Goal: Task Accomplishment & Management: Manage account settings

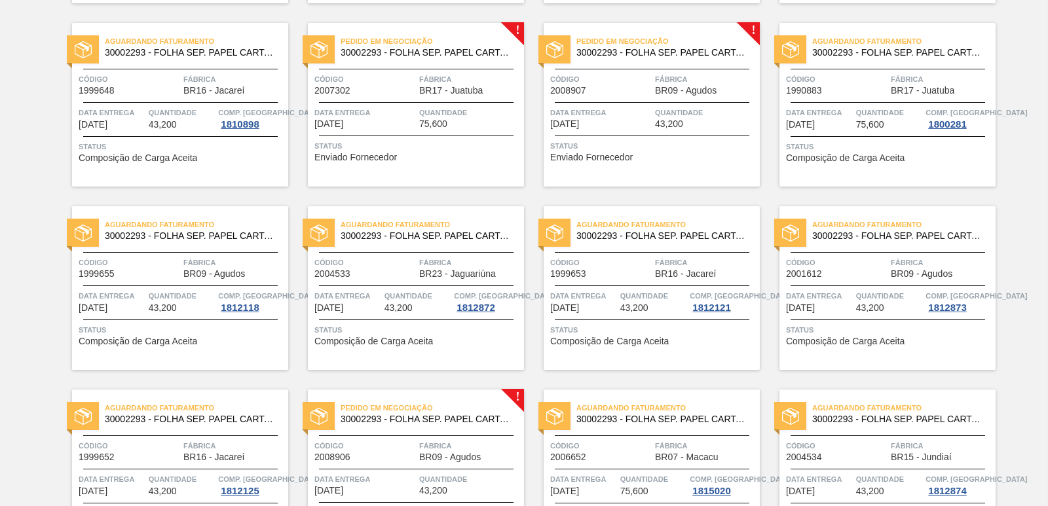
scroll to position [1572, 0]
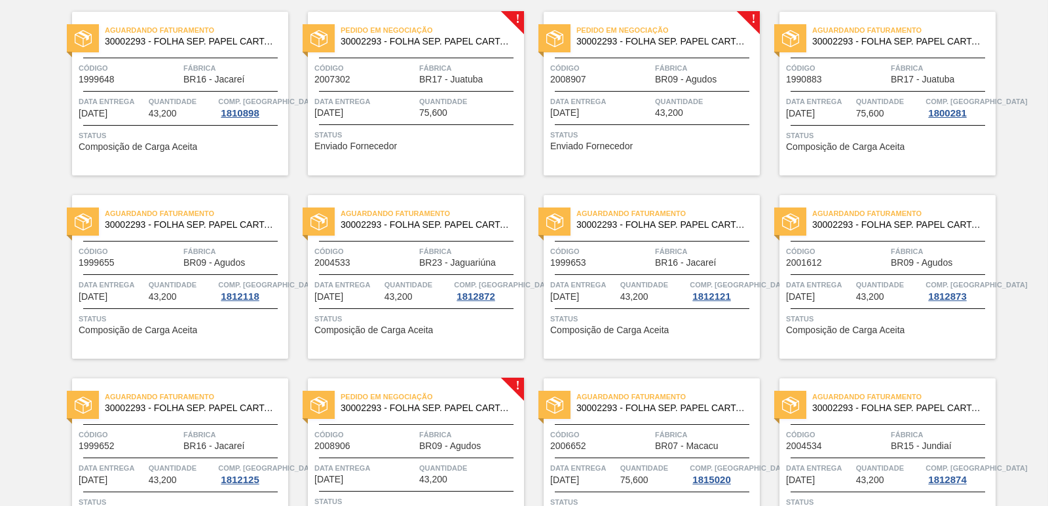
click at [464, 123] on div "Pedido em Negociação 30002293 - FOLHA SEP. PAPEL CARTAO 1200x1000M 350g Código …" at bounding box center [416, 94] width 216 height 164
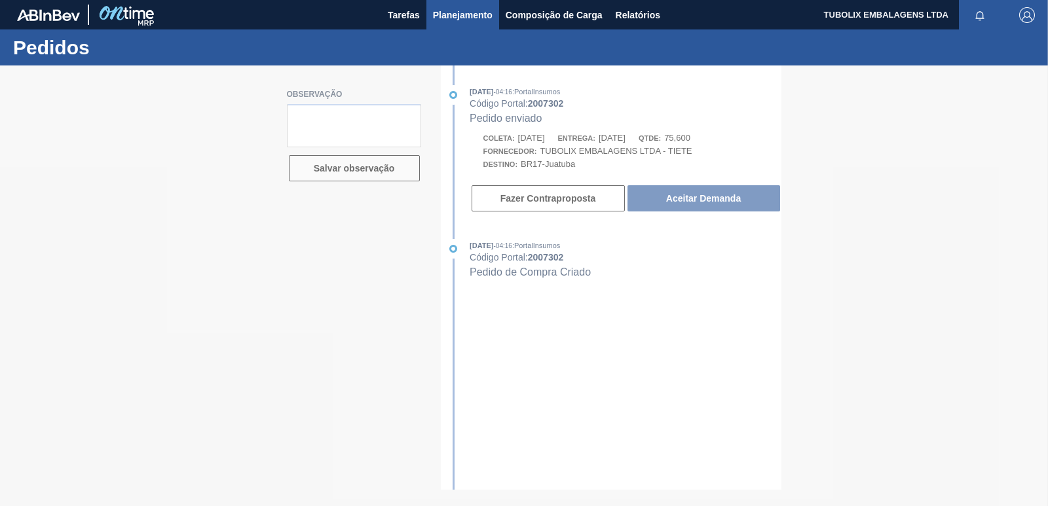
click at [475, 11] on span "Planejamento" at bounding box center [463, 15] width 60 height 16
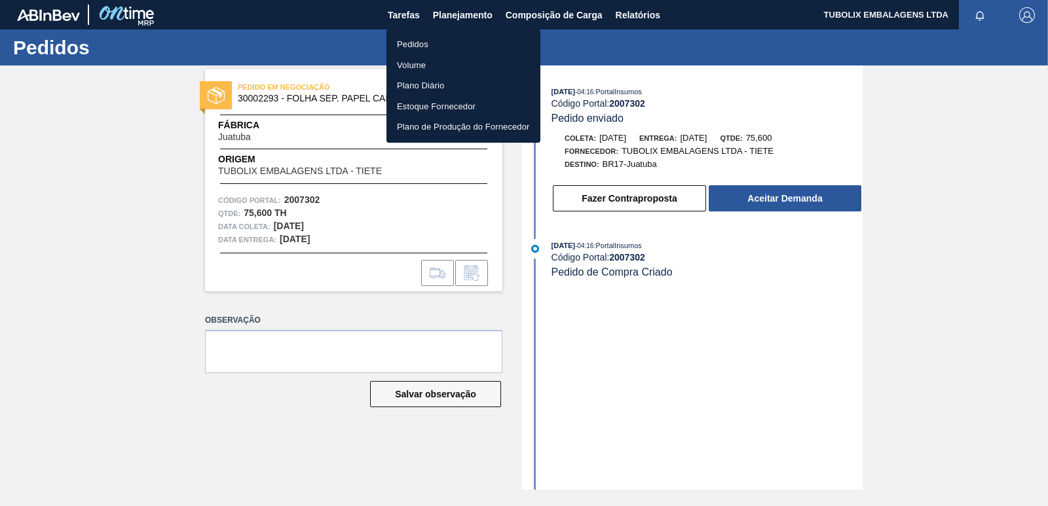
click at [413, 40] on li "Pedidos" at bounding box center [464, 44] width 154 height 21
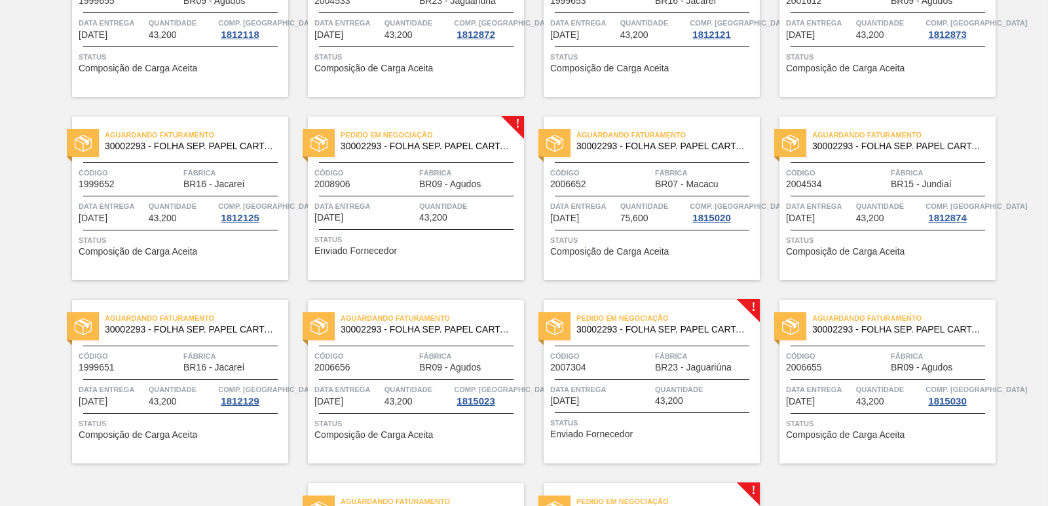
scroll to position [1638, 0]
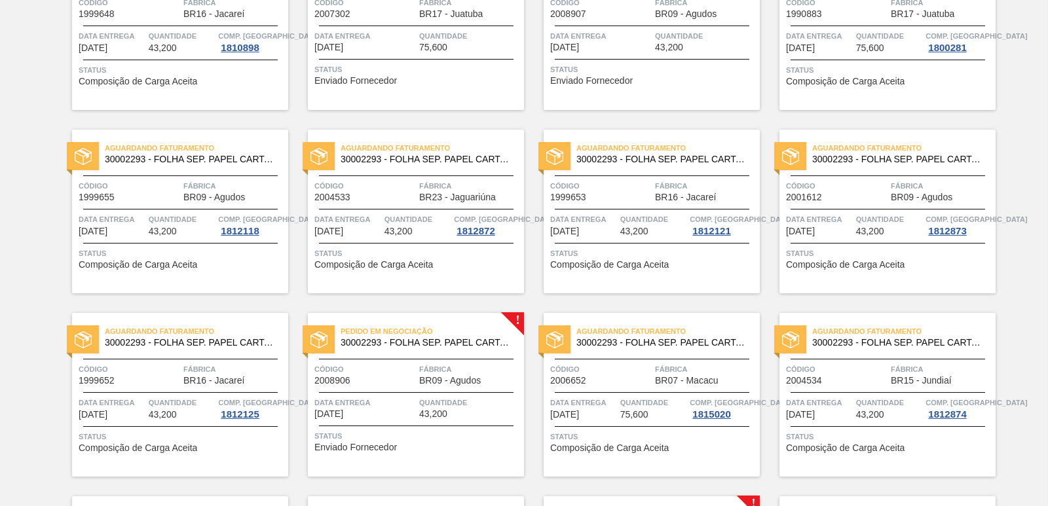
click at [679, 161] on span "30002293 - FOLHA SEP. PAPEL CARTAO 1200x1000M 350g" at bounding box center [662, 160] width 173 height 10
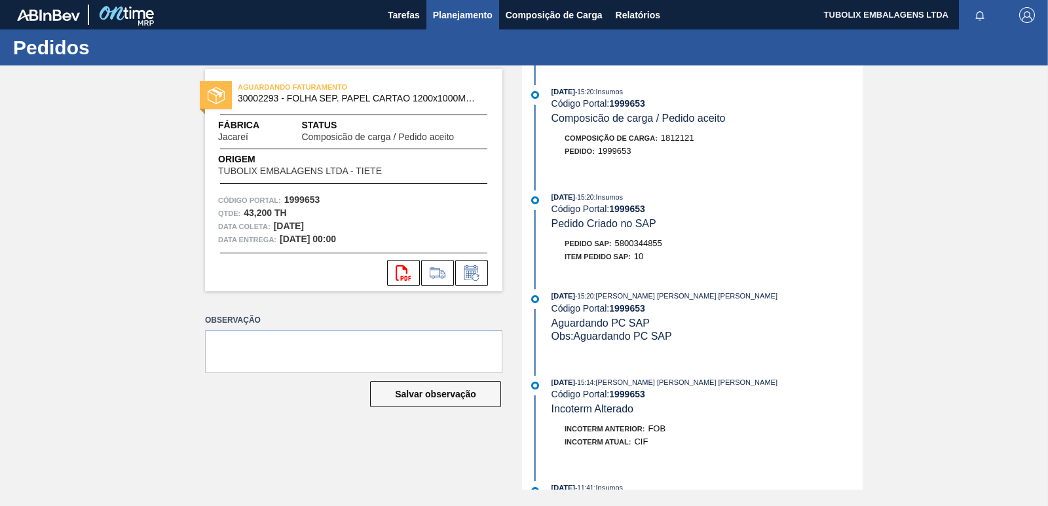
click at [475, 13] on span "Planejamento" at bounding box center [463, 15] width 60 height 16
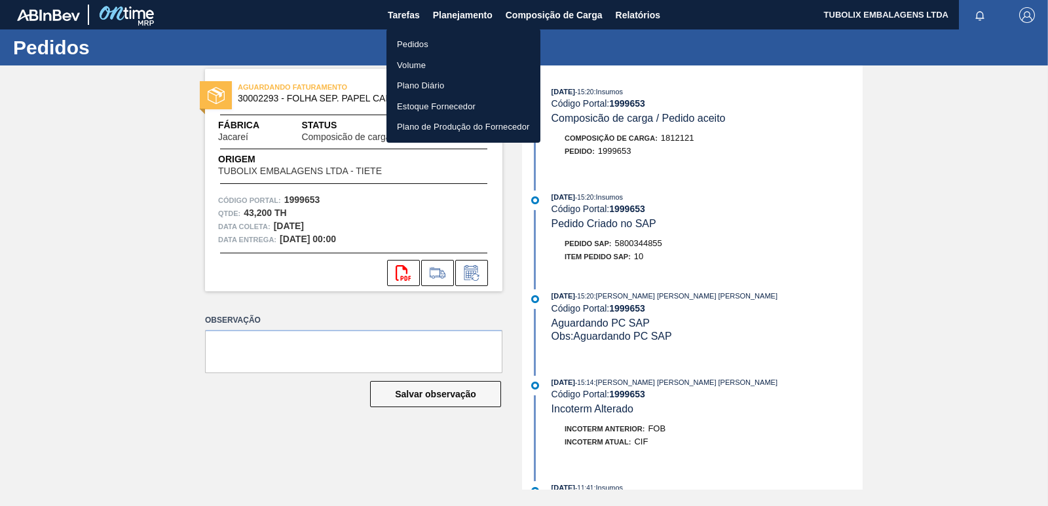
click at [415, 38] on li "Pedidos" at bounding box center [464, 44] width 154 height 21
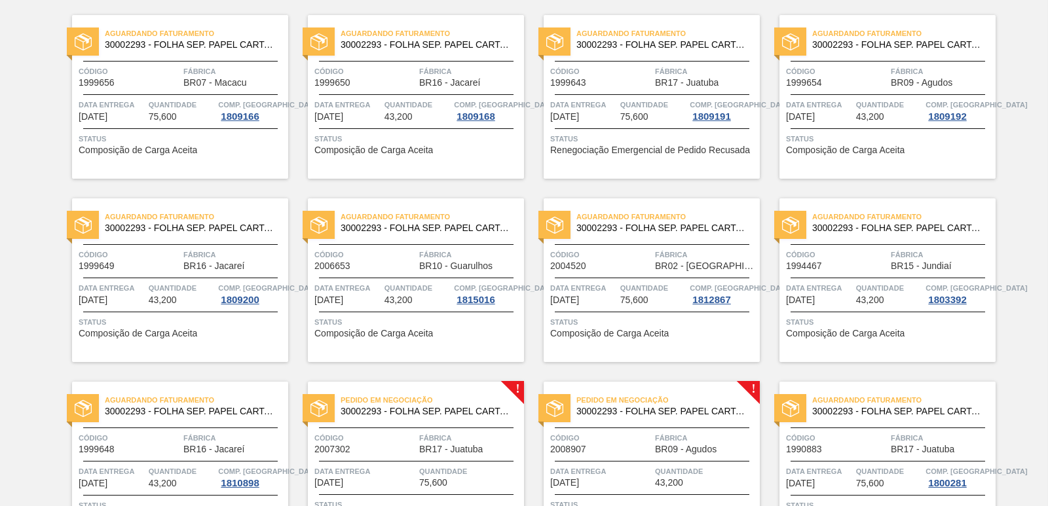
scroll to position [1441, 0]
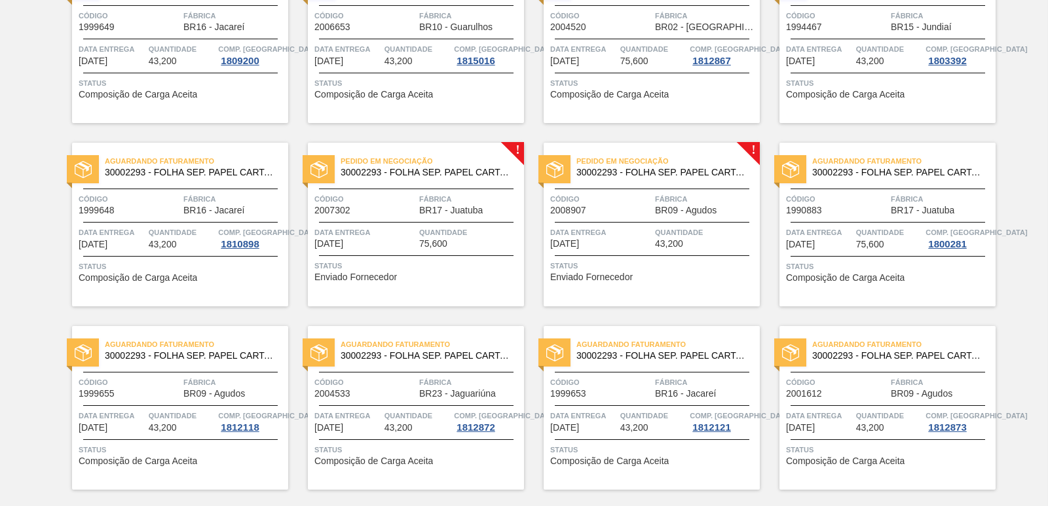
click at [669, 189] on div at bounding box center [652, 189] width 195 height 1
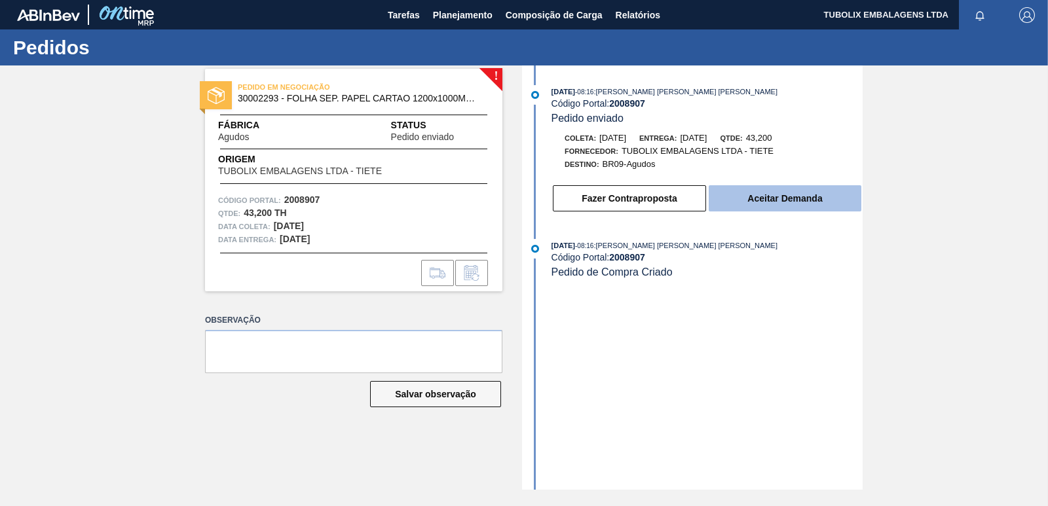
click at [784, 198] on button "Aceitar Demanda" at bounding box center [785, 198] width 153 height 26
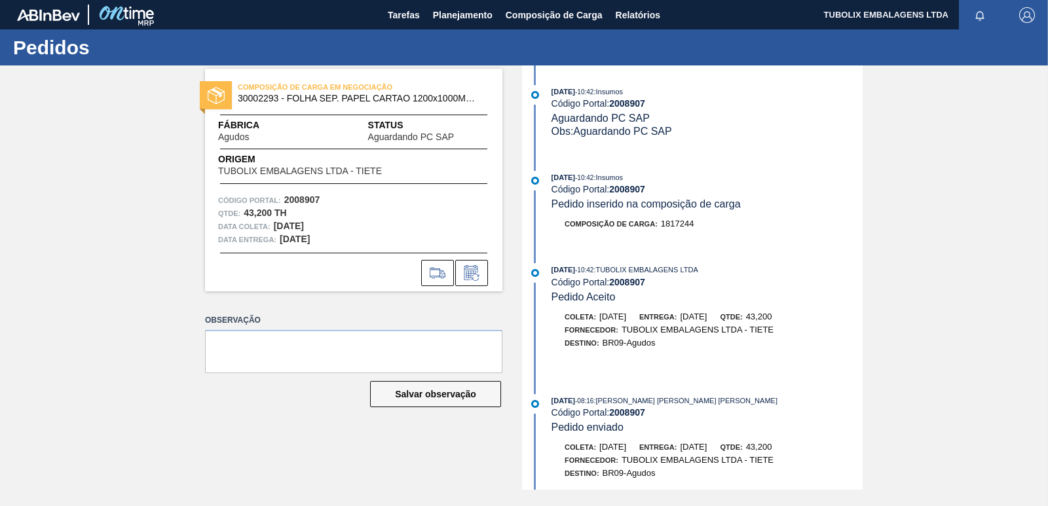
click at [64, 1] on div at bounding box center [88, 14] width 142 height 29
click at [453, 18] on span "Planejamento" at bounding box center [463, 15] width 60 height 16
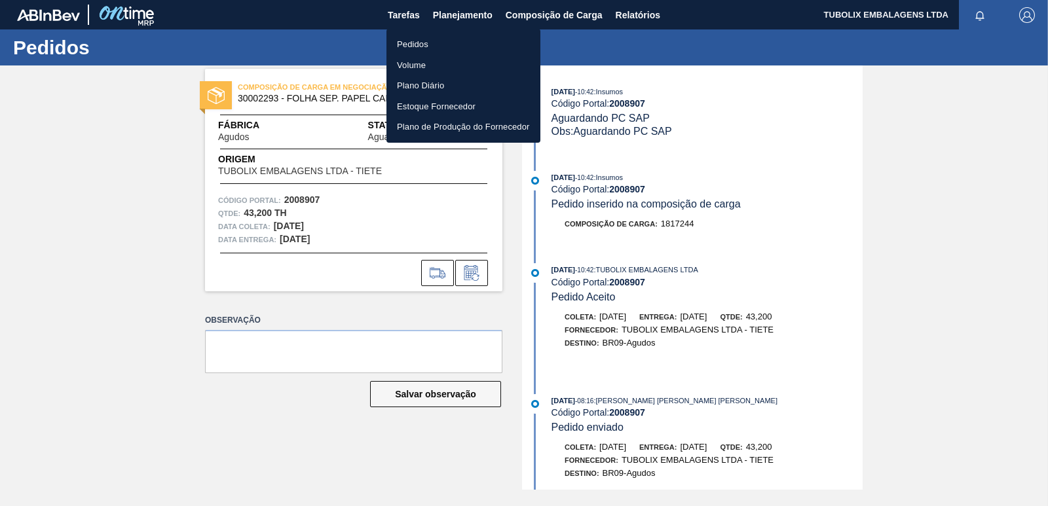
click at [412, 43] on li "Pedidos" at bounding box center [464, 44] width 154 height 21
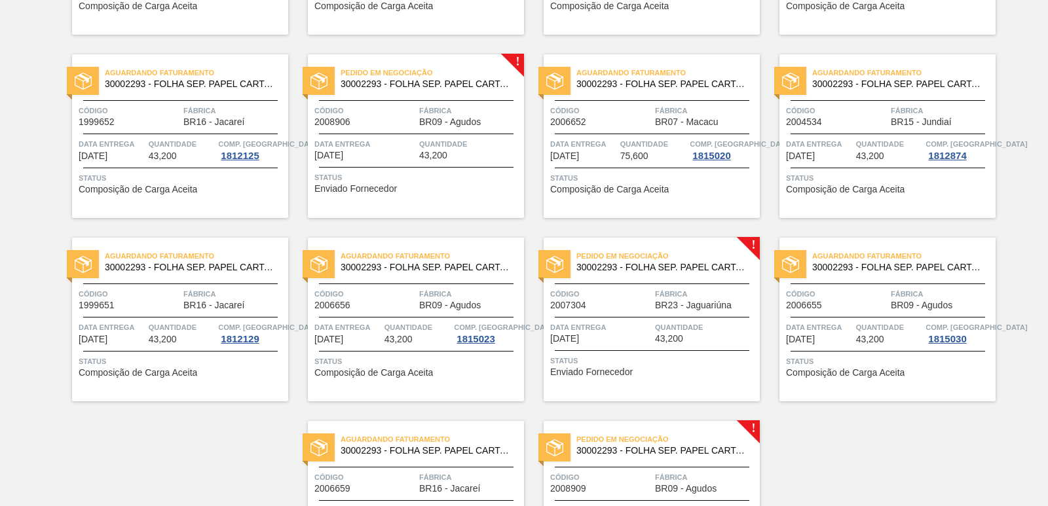
scroll to position [1900, 0]
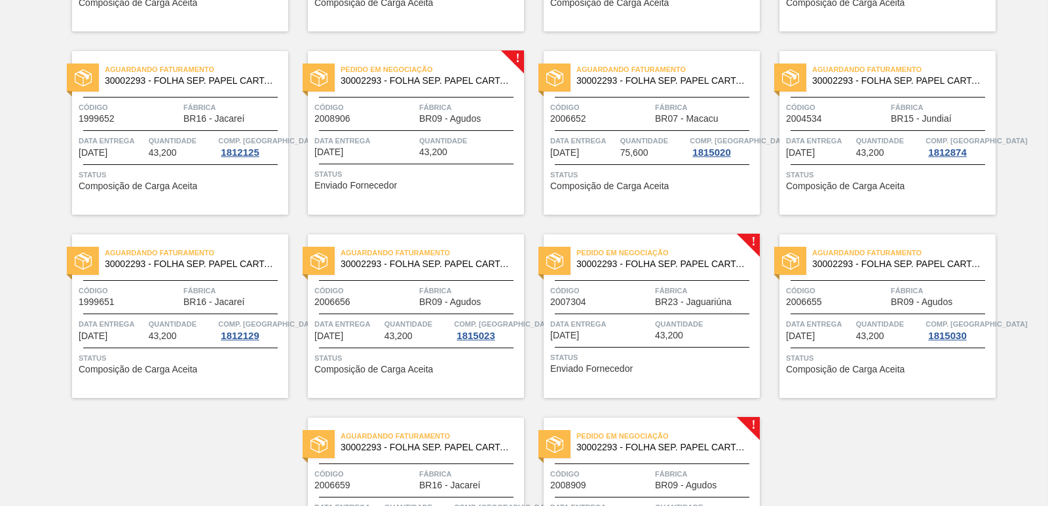
click at [442, 101] on span "Fábrica" at bounding box center [470, 107] width 102 height 13
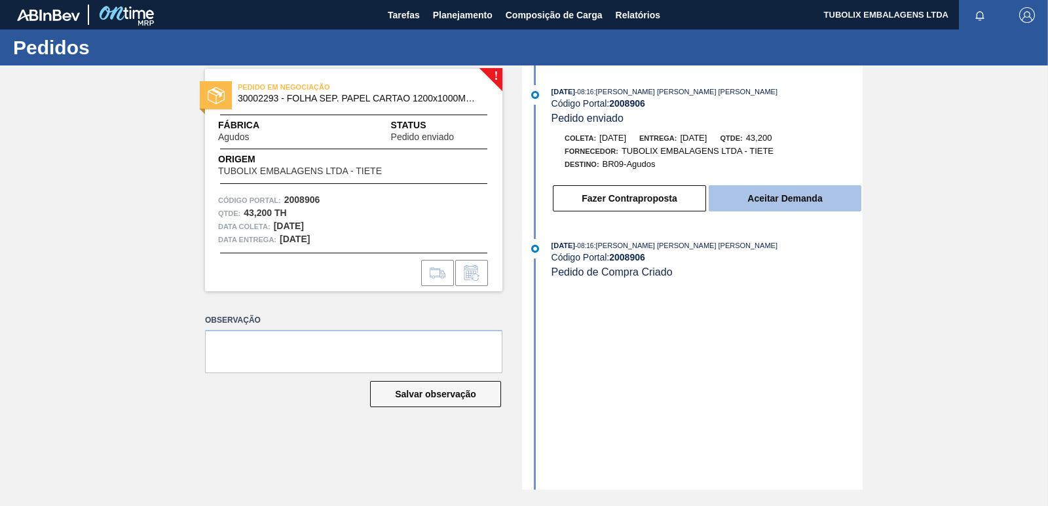
click at [804, 206] on button "Aceitar Demanda" at bounding box center [785, 198] width 153 height 26
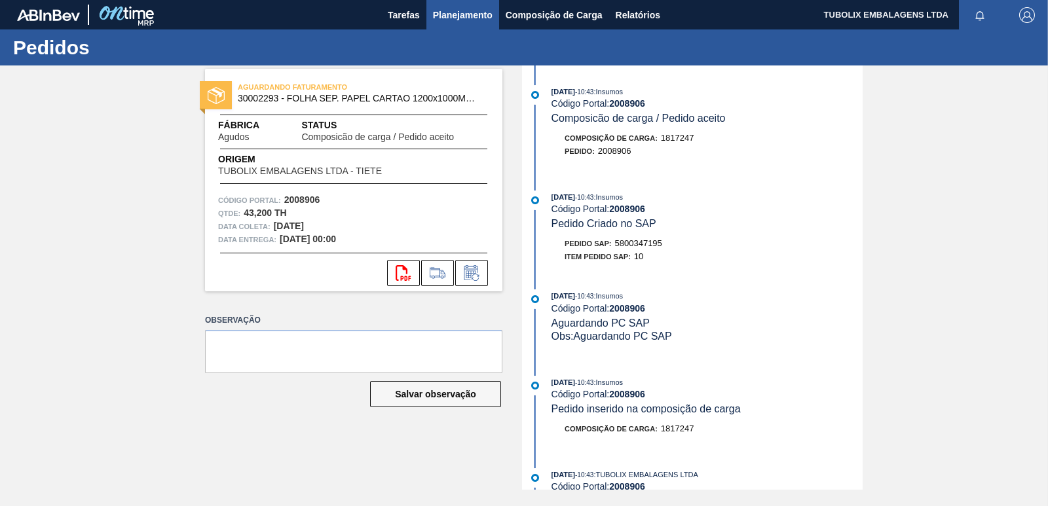
click at [452, 18] on span "Planejamento" at bounding box center [463, 15] width 60 height 16
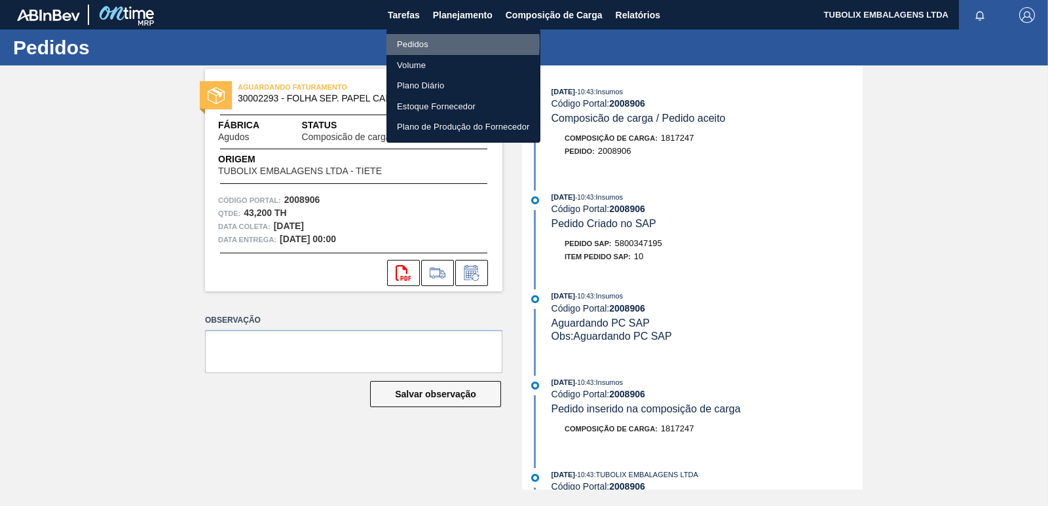
click at [426, 45] on li "Pedidos" at bounding box center [464, 44] width 154 height 21
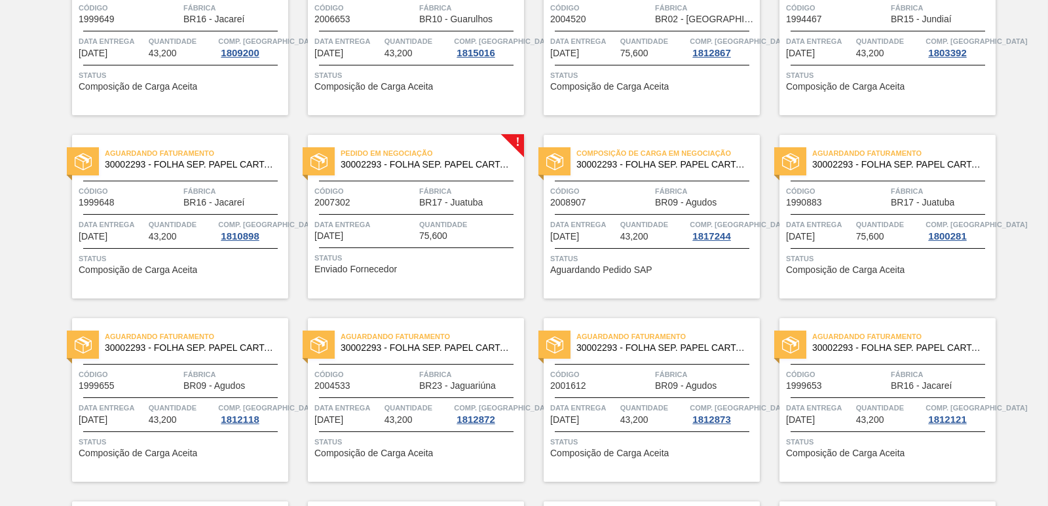
scroll to position [1507, 0]
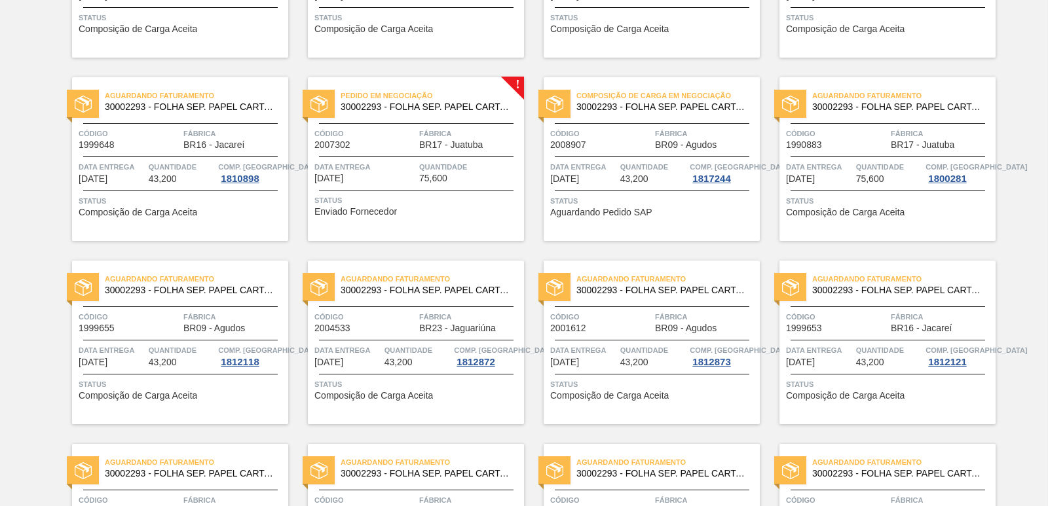
click at [666, 152] on div "Composição de Carga em Negociação 30002293 - FOLHA SEP. PAPEL CARTAO 1200x1000M…" at bounding box center [652, 159] width 216 height 164
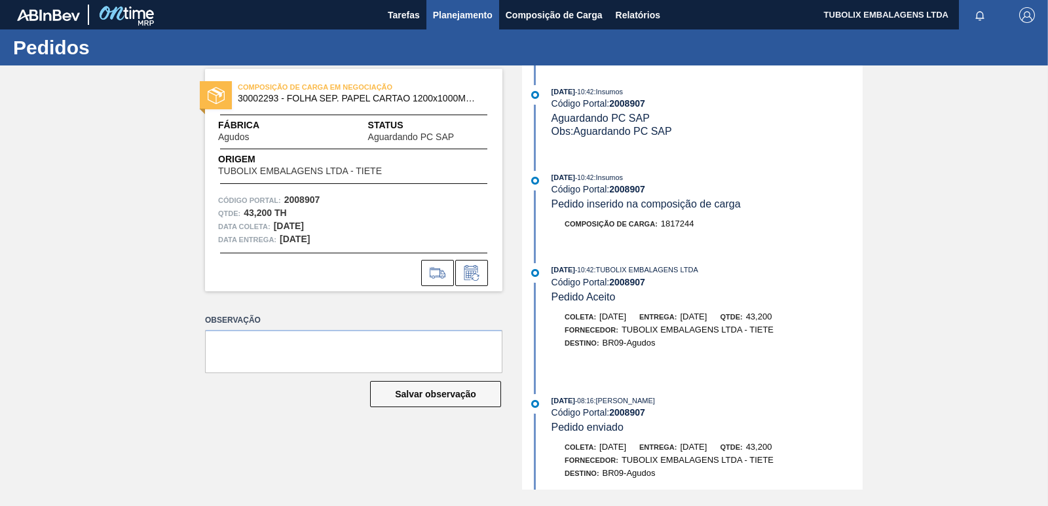
click at [456, 10] on span "Planejamento" at bounding box center [463, 15] width 60 height 16
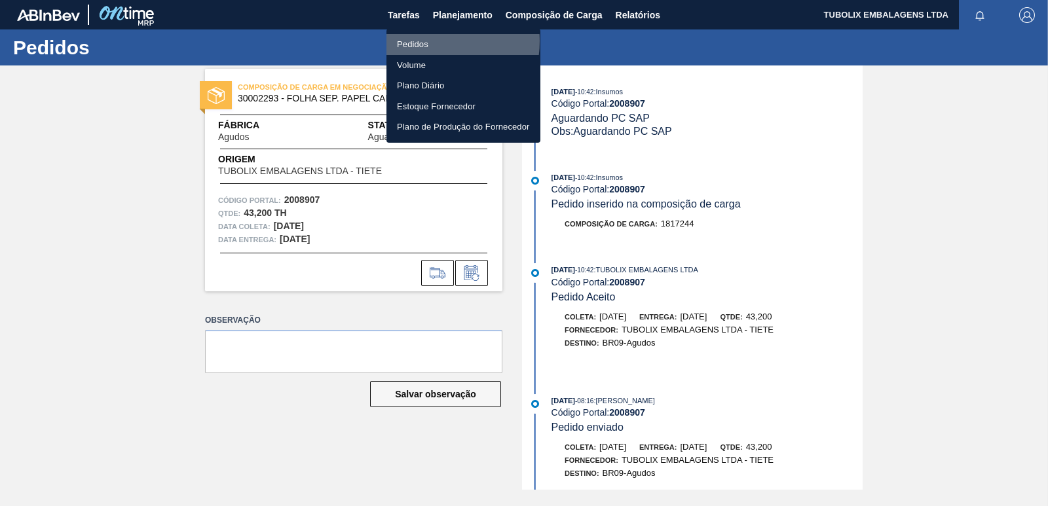
click at [430, 41] on li "Pedidos" at bounding box center [464, 44] width 154 height 21
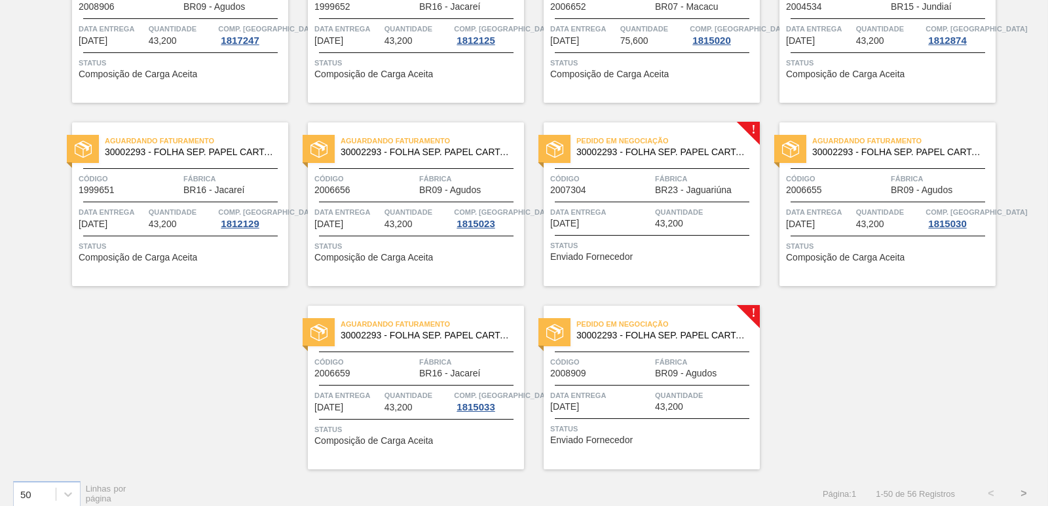
scroll to position [2024, 0]
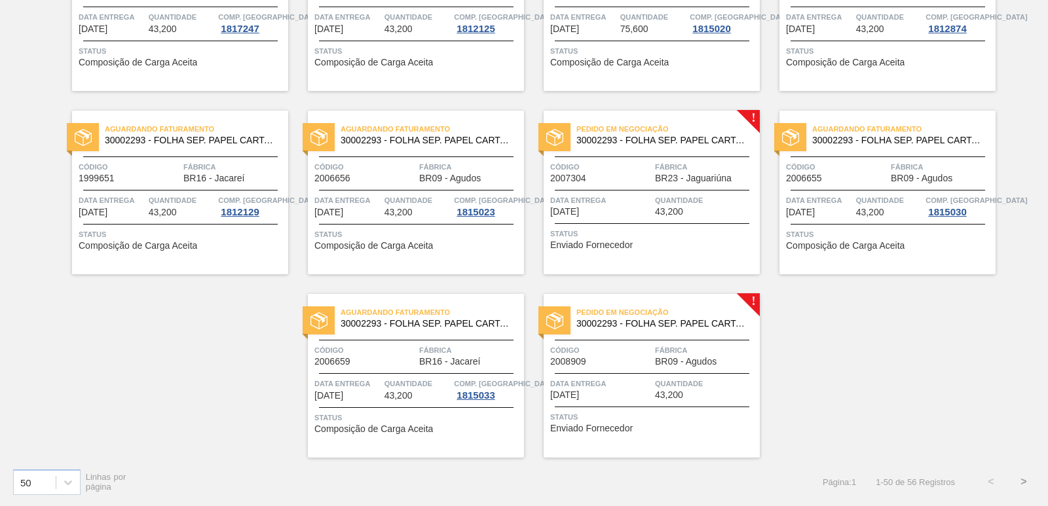
click at [651, 176] on div "Código 2007304 Fábrica BR23 - Jaguariúna" at bounding box center [652, 172] width 216 height 23
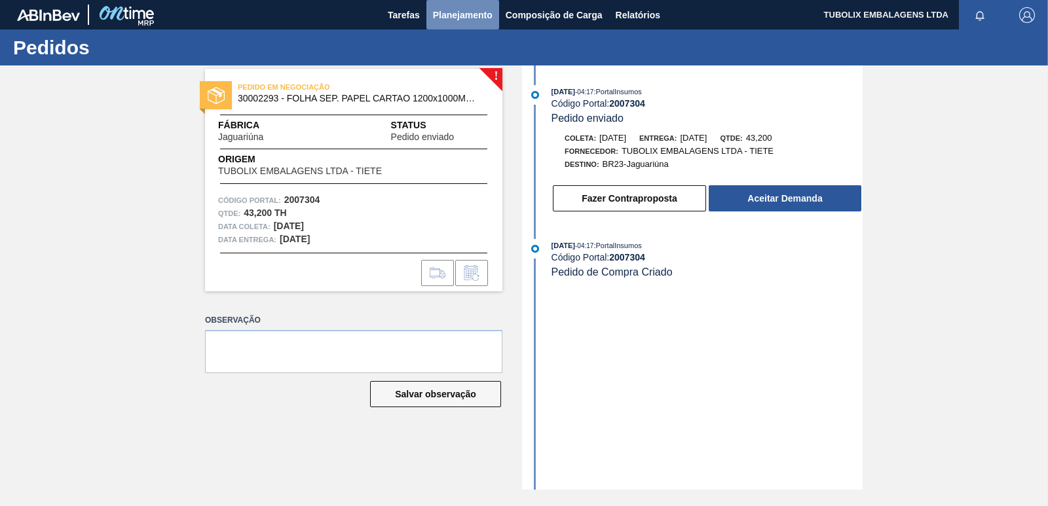
click at [466, 14] on span "Planejamento" at bounding box center [463, 15] width 60 height 16
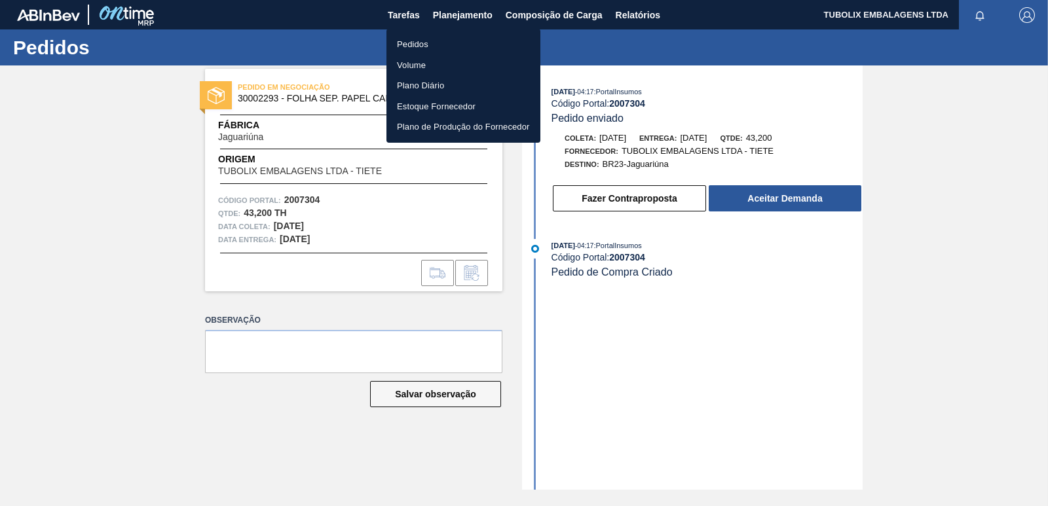
click at [423, 46] on li "Pedidos" at bounding box center [464, 44] width 154 height 21
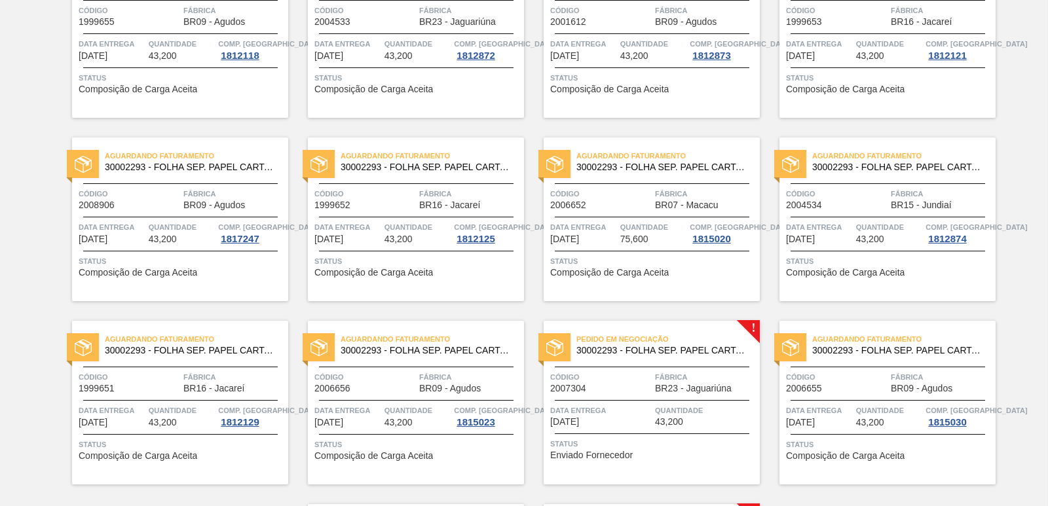
scroll to position [2024, 0]
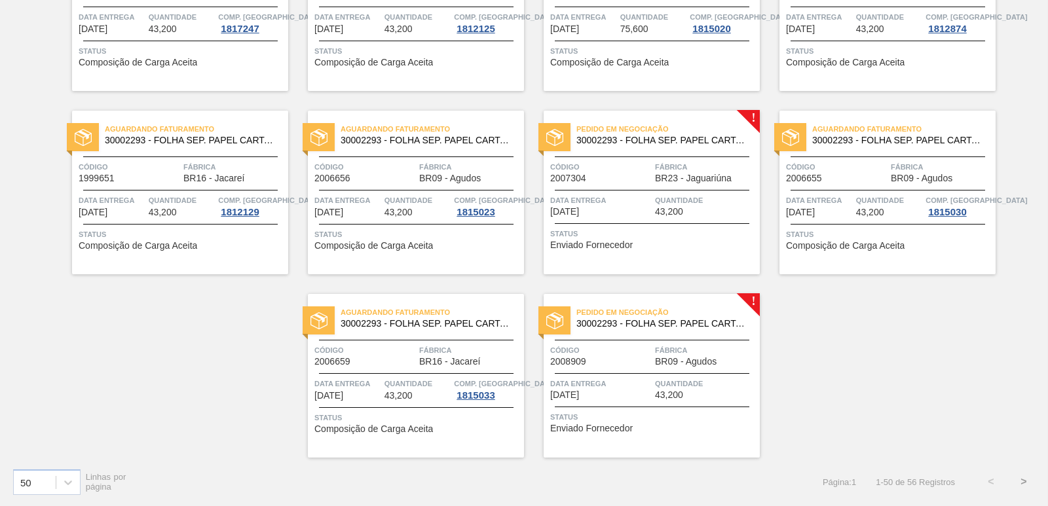
click at [740, 266] on div "Pedido em Negociação 30002293 - FOLHA SEP. PAPEL CARTAO 1200x1000M 350g Código …" at bounding box center [652, 193] width 216 height 164
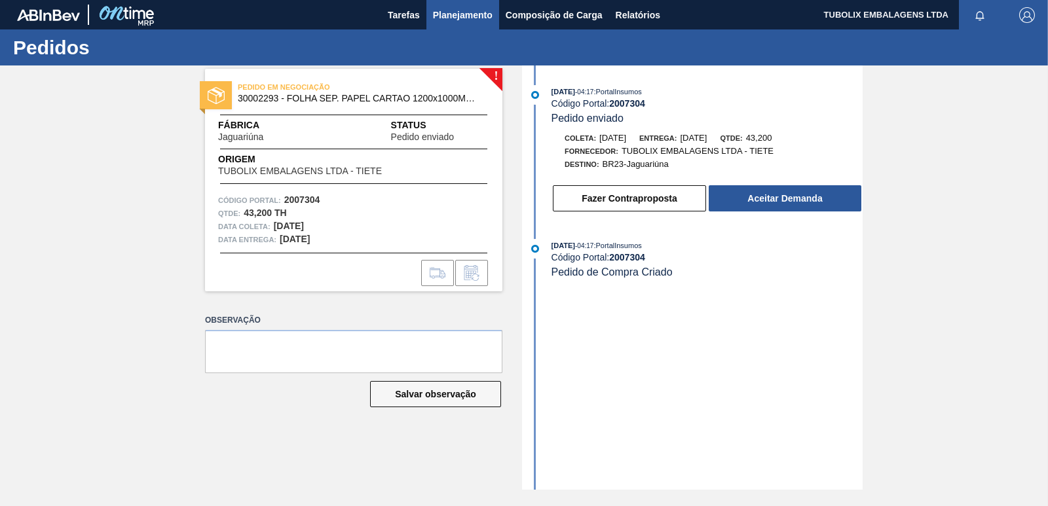
click at [457, 12] on span "Planejamento" at bounding box center [463, 15] width 60 height 16
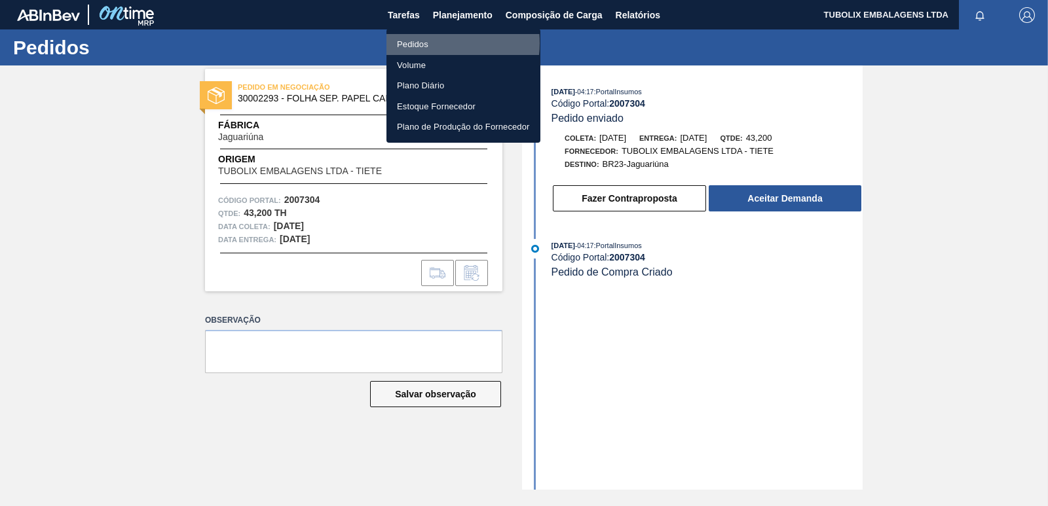
click at [432, 43] on li "Pedidos" at bounding box center [464, 44] width 154 height 21
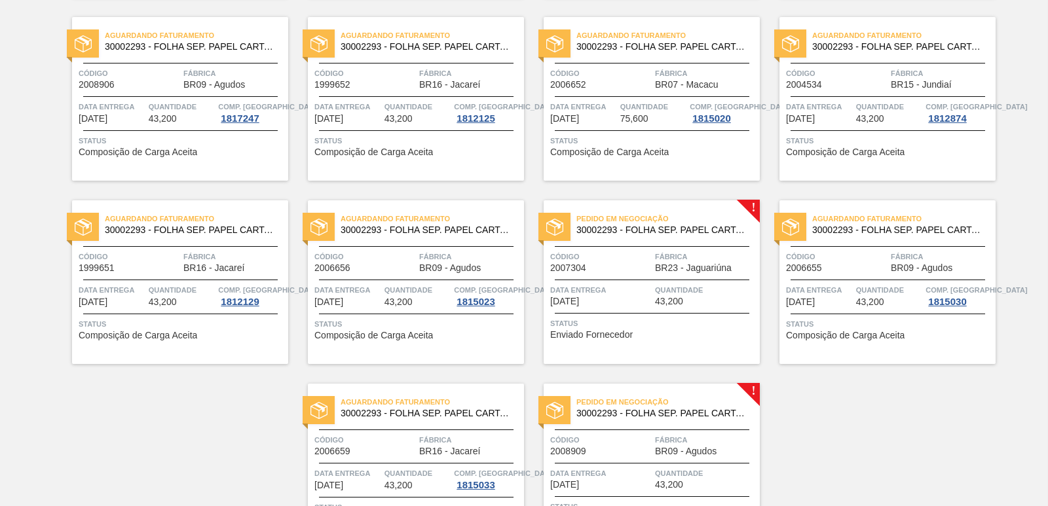
scroll to position [2024, 0]
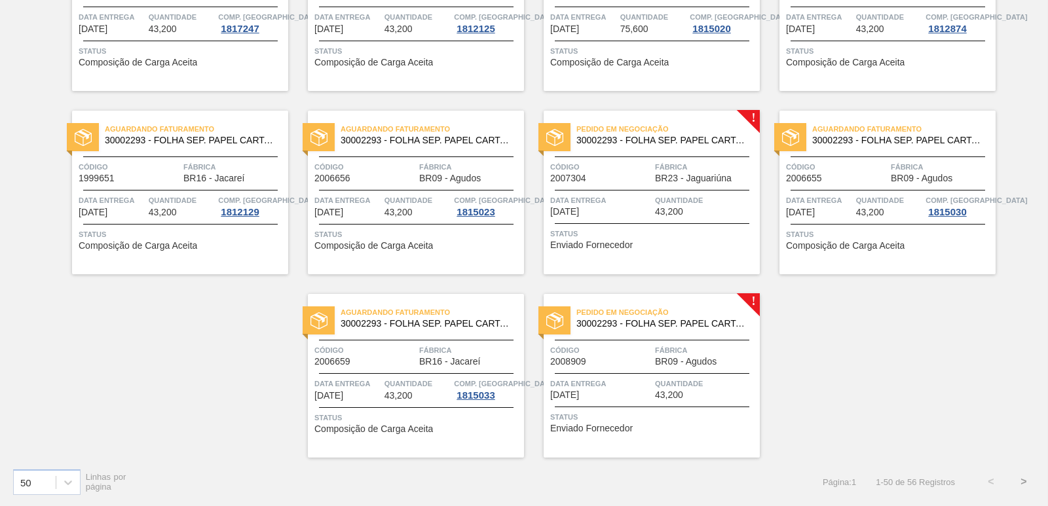
click at [721, 312] on span "Pedido em Negociação" at bounding box center [667, 312] width 183 height 13
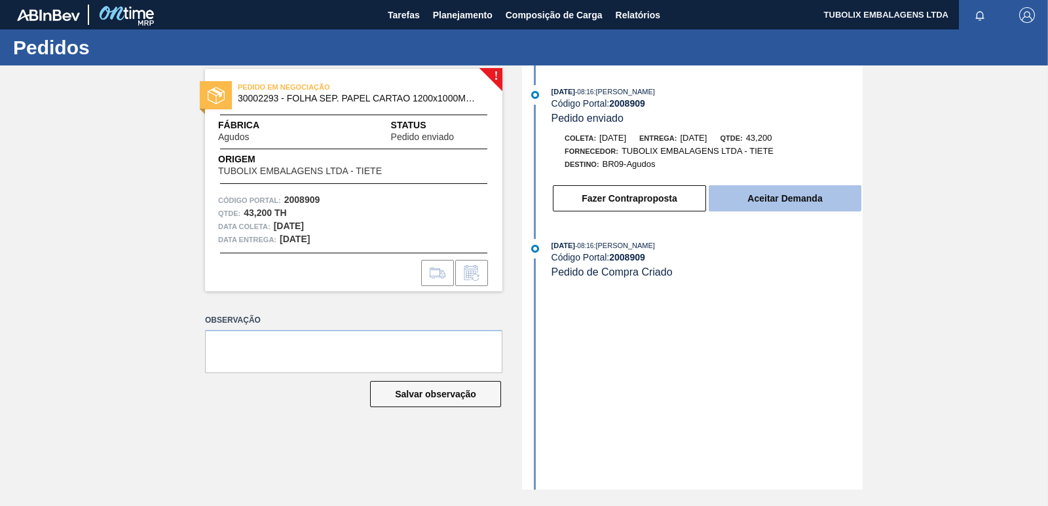
click at [766, 197] on button "Aceitar Demanda" at bounding box center [785, 198] width 153 height 26
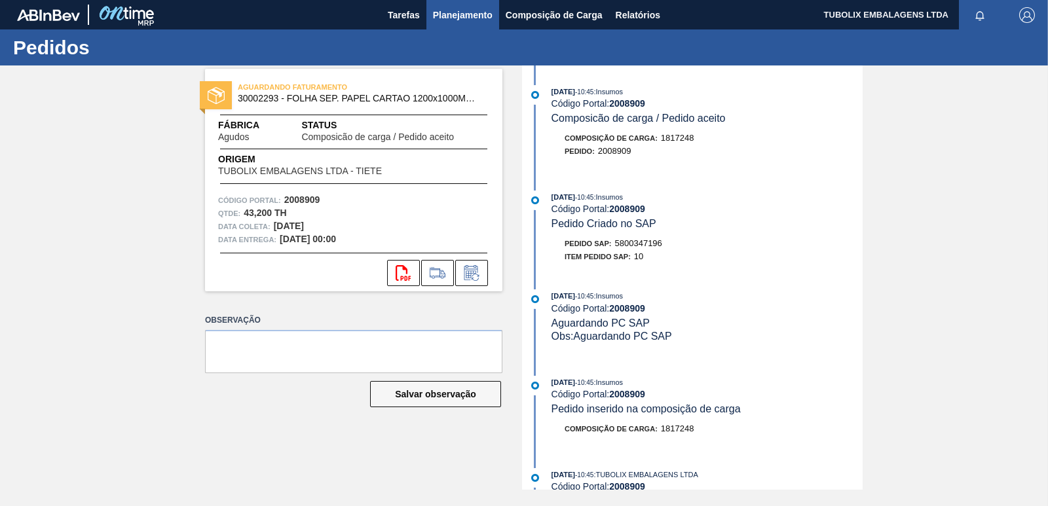
click at [468, 21] on span "Planejamento" at bounding box center [463, 15] width 60 height 16
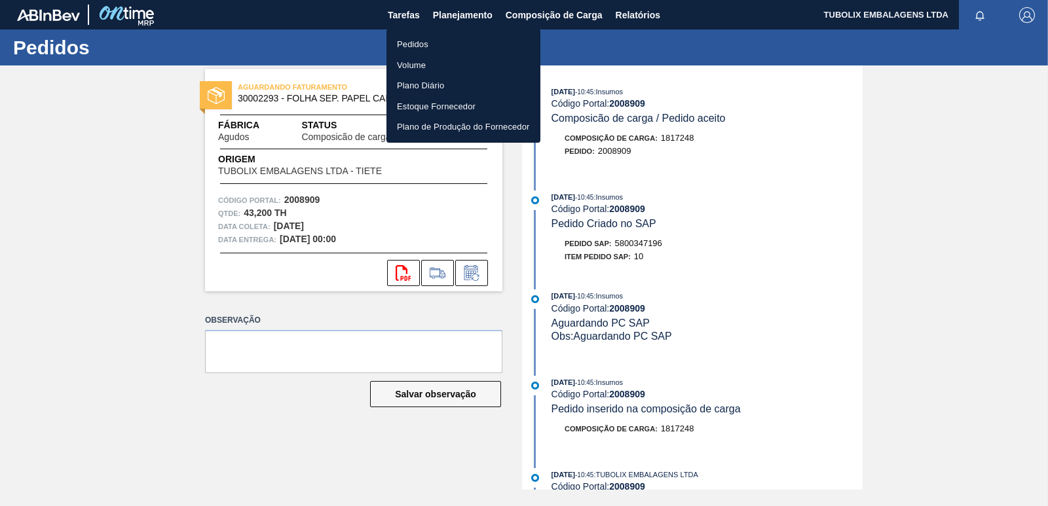
click at [436, 50] on li "Pedidos" at bounding box center [464, 44] width 154 height 21
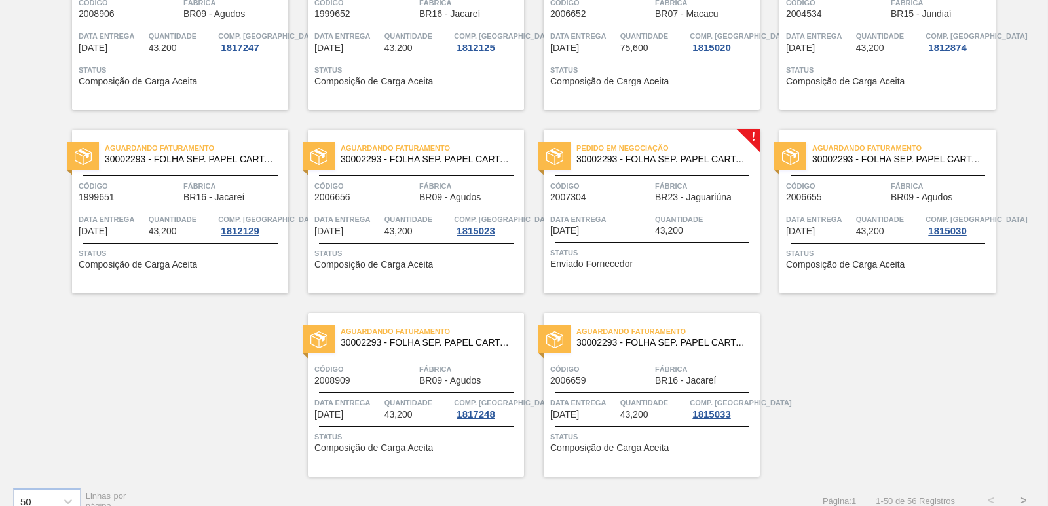
scroll to position [2024, 0]
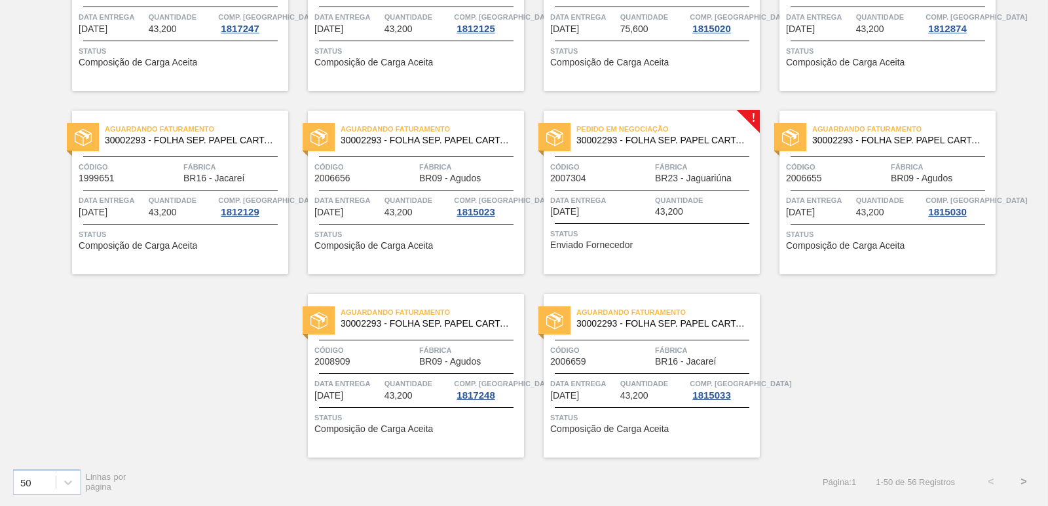
click at [1021, 483] on button ">" at bounding box center [1024, 482] width 33 height 33
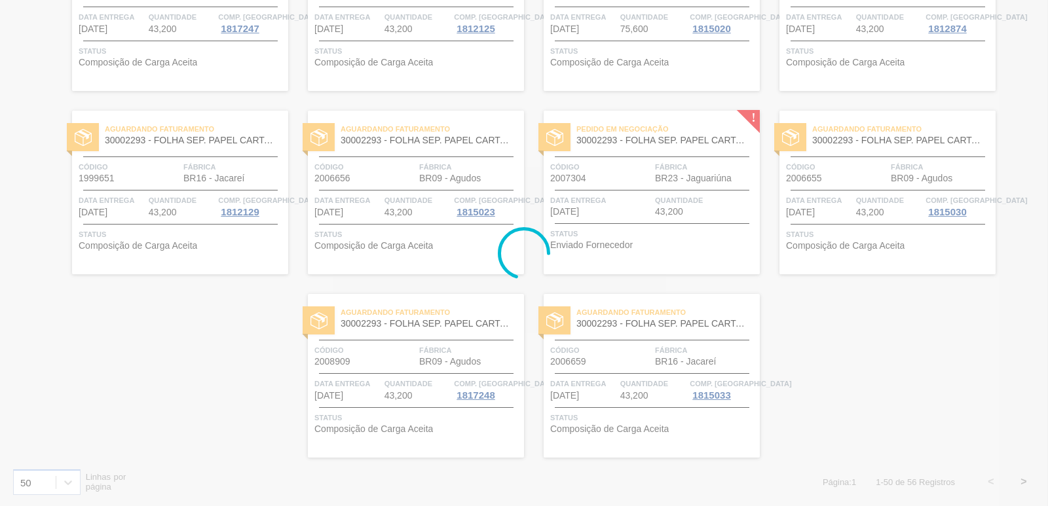
scroll to position [6, 0]
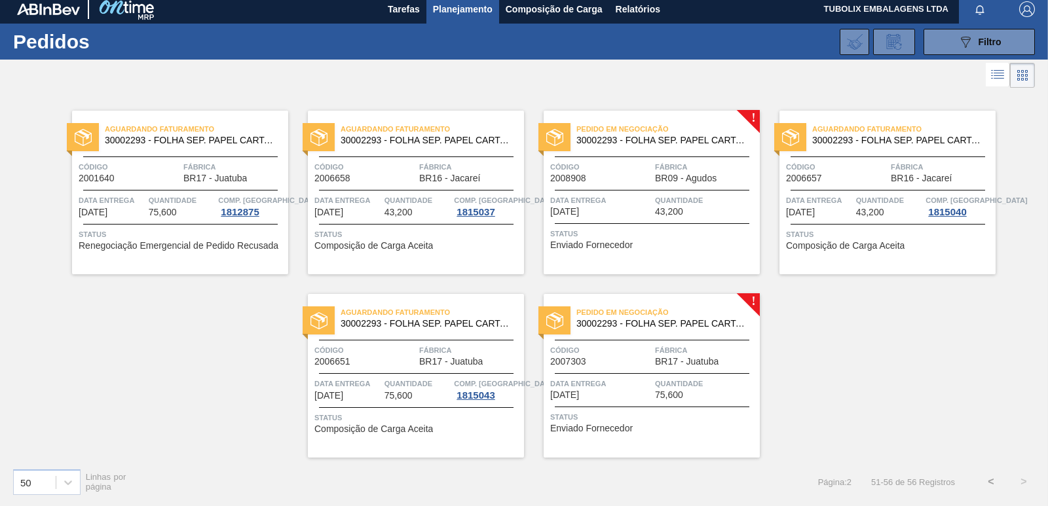
click at [664, 149] on div "Pedido em Negociação 30002293 - FOLHA SEP. PAPEL CARTAO 1200x1000M 350g" at bounding box center [652, 135] width 216 height 29
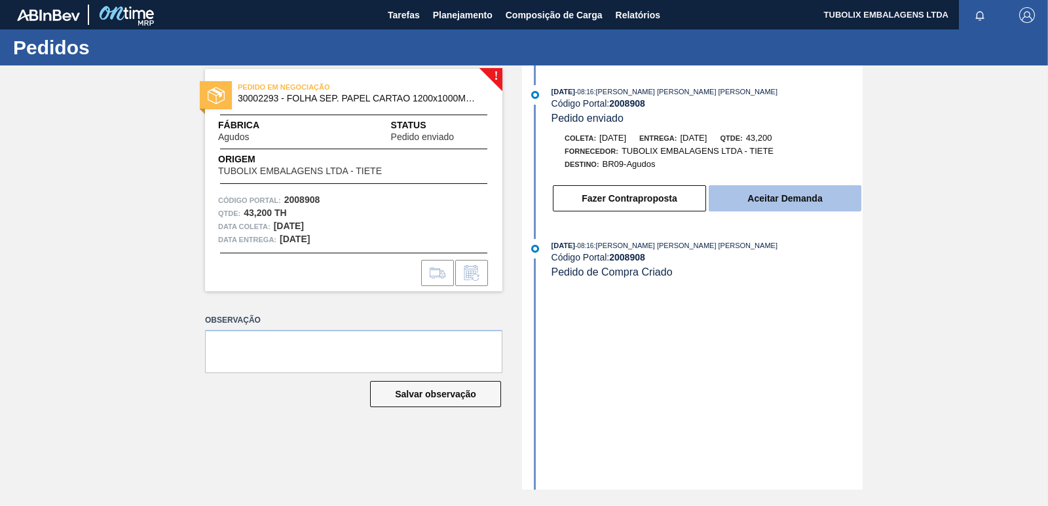
click at [757, 203] on button "Aceitar Demanda" at bounding box center [785, 198] width 153 height 26
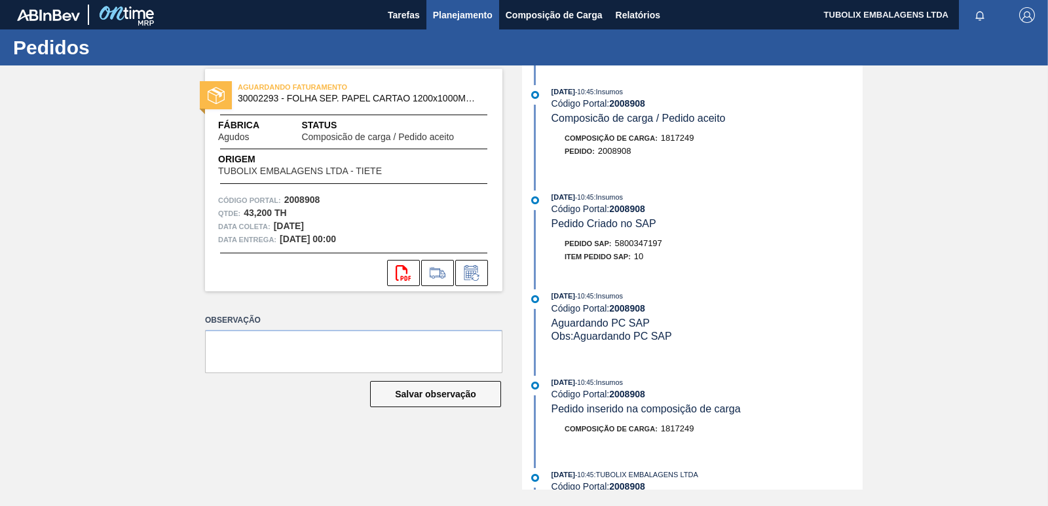
click at [475, 18] on span "Planejamento" at bounding box center [463, 15] width 60 height 16
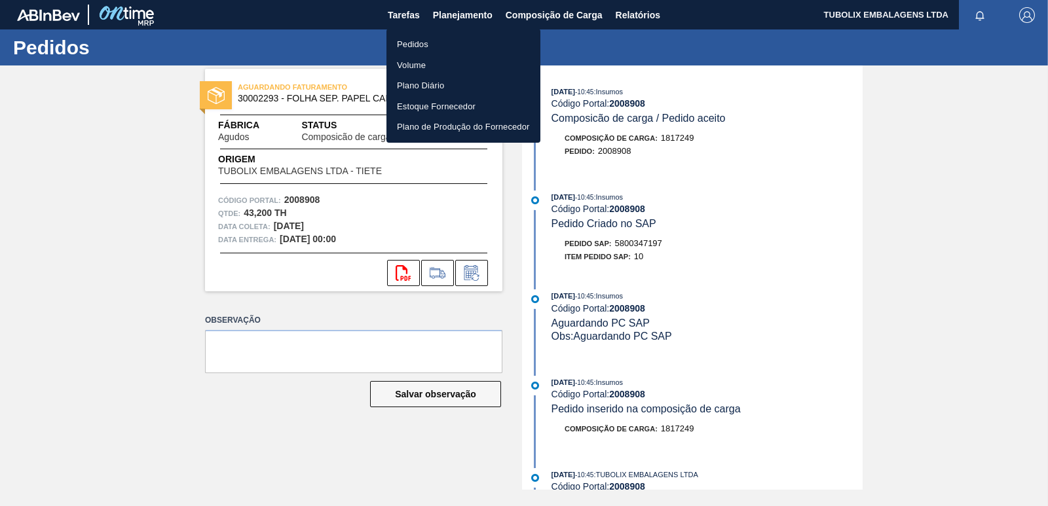
click at [430, 41] on li "Pedidos" at bounding box center [464, 44] width 154 height 21
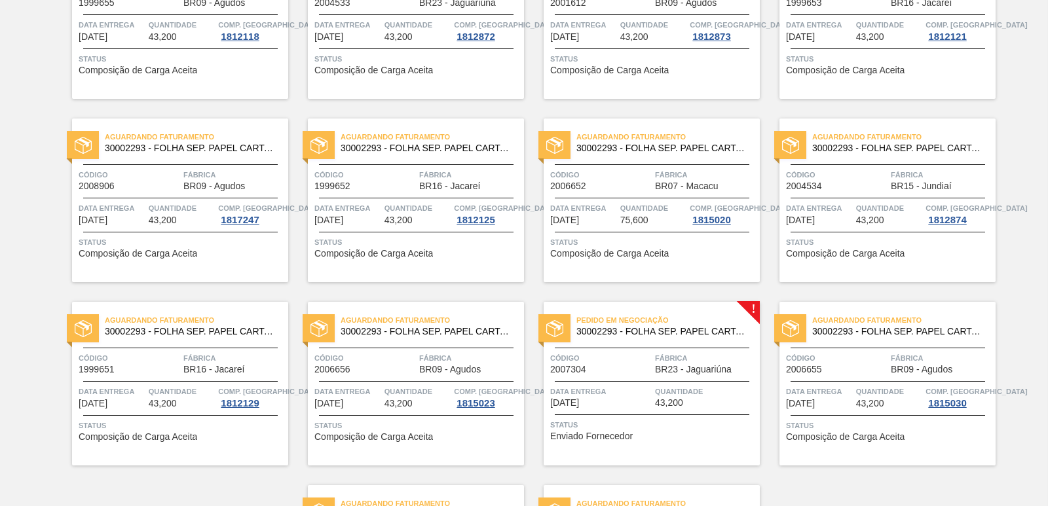
scroll to position [2024, 0]
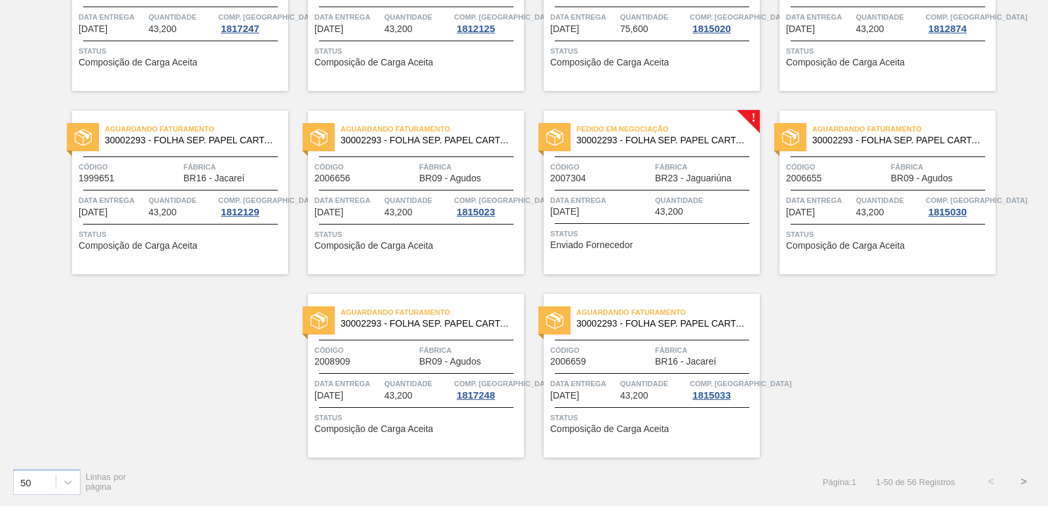
click at [1022, 480] on button ">" at bounding box center [1024, 482] width 33 height 33
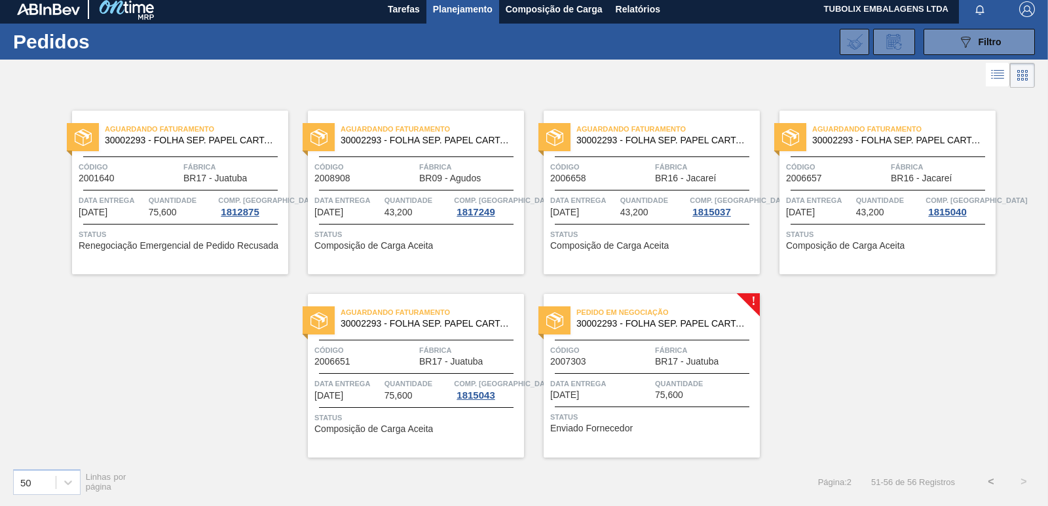
scroll to position [6, 0]
click at [699, 370] on div "Pedido em Negociação 30002293 - FOLHA SEP. PAPEL CARTAO 1200x1000M 350g Código …" at bounding box center [652, 376] width 216 height 164
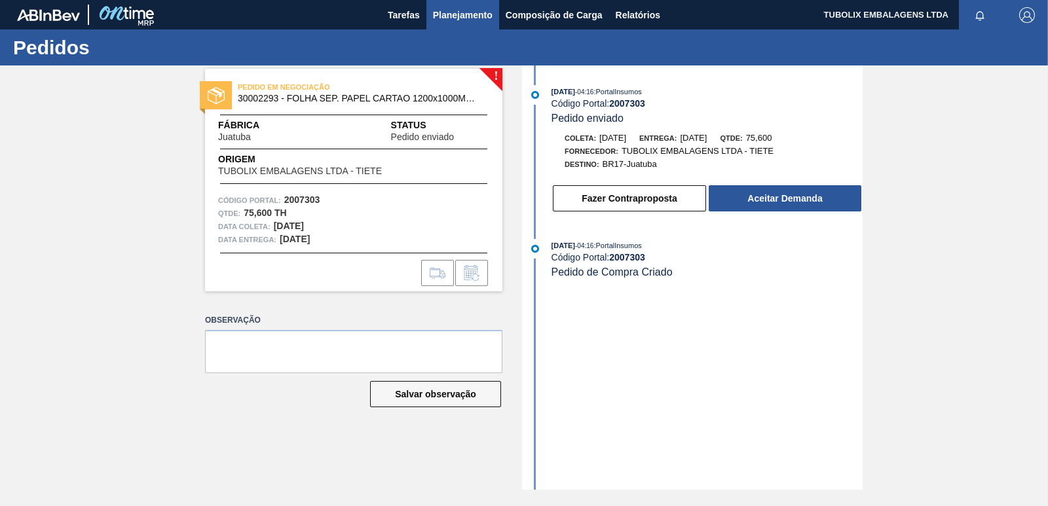
click at [450, 9] on span "Planejamento" at bounding box center [463, 15] width 60 height 16
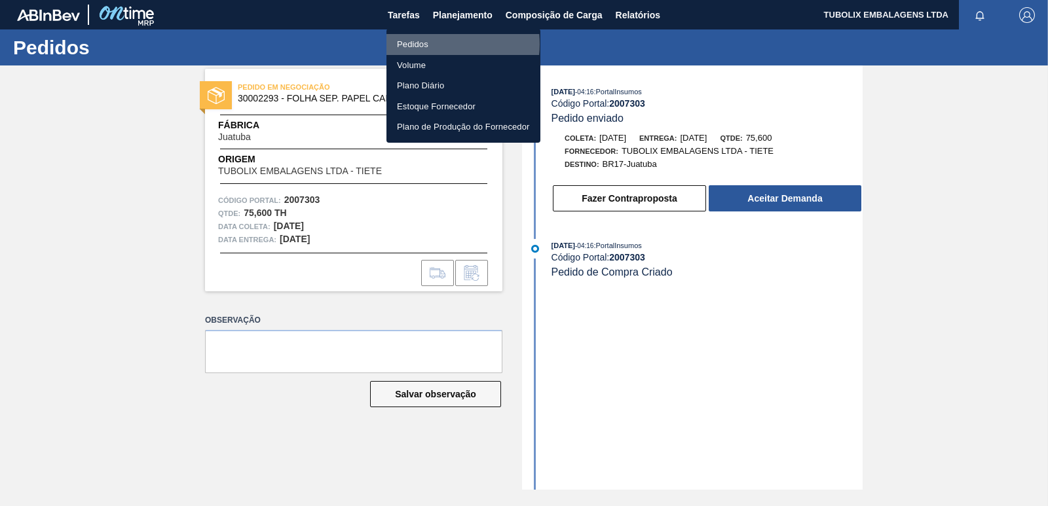
click at [435, 44] on li "Pedidos" at bounding box center [464, 44] width 154 height 21
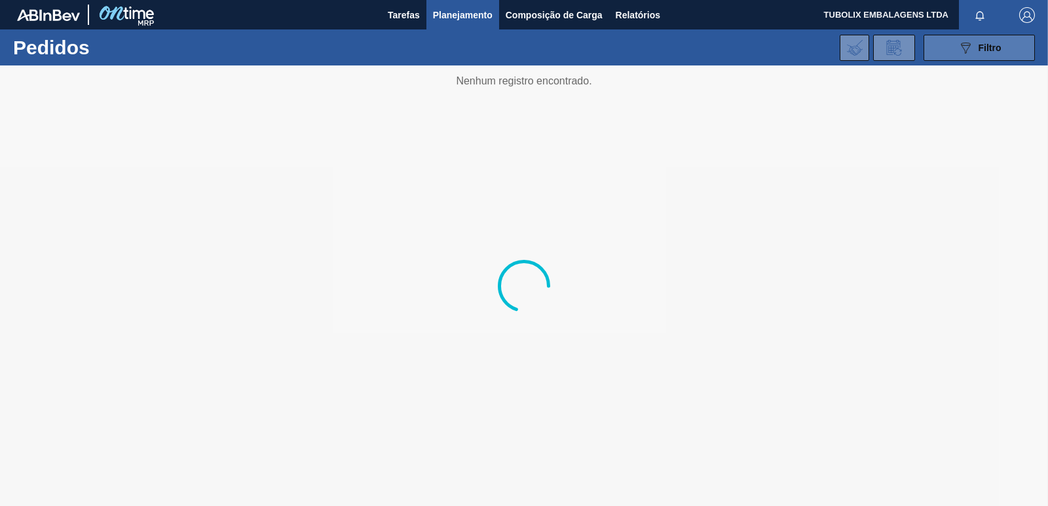
click at [989, 47] on span "Filtro" at bounding box center [990, 48] width 23 height 10
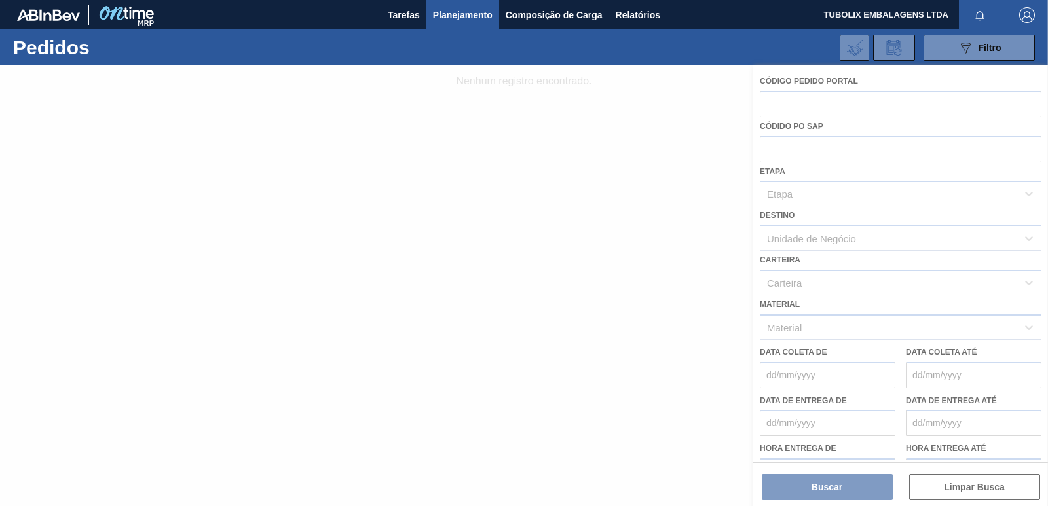
click at [814, 235] on div at bounding box center [524, 286] width 1048 height 441
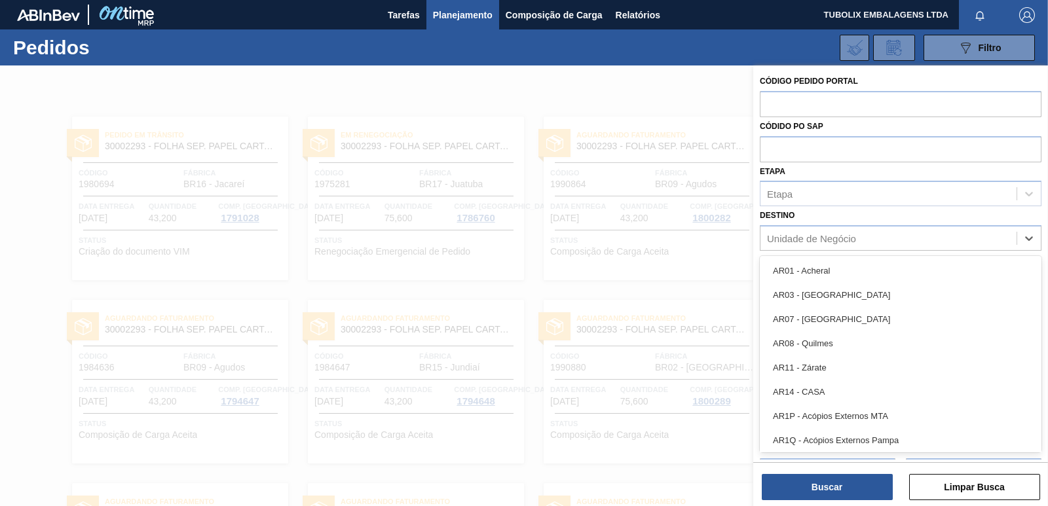
click at [814, 235] on div "Unidade de Negócio" at bounding box center [811, 238] width 89 height 11
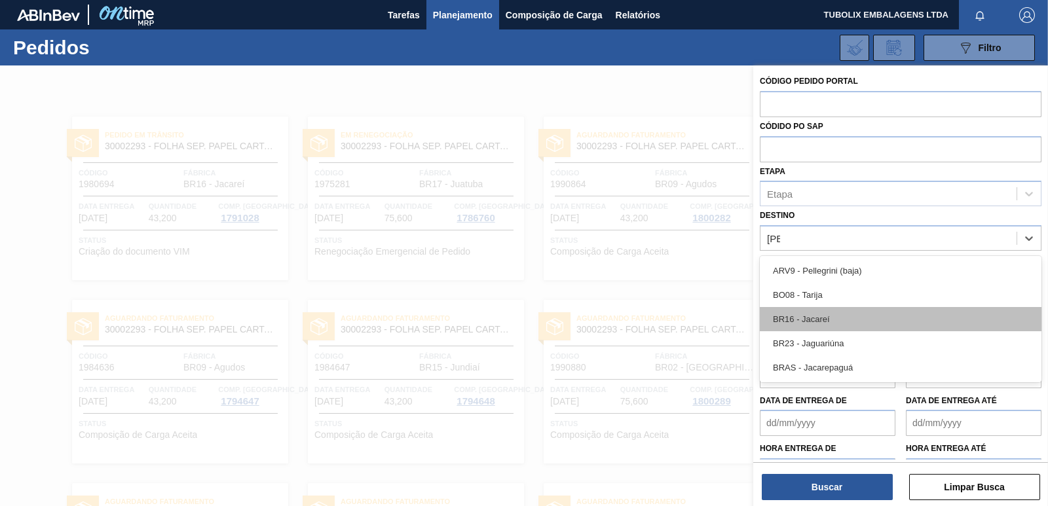
type input "JAG"
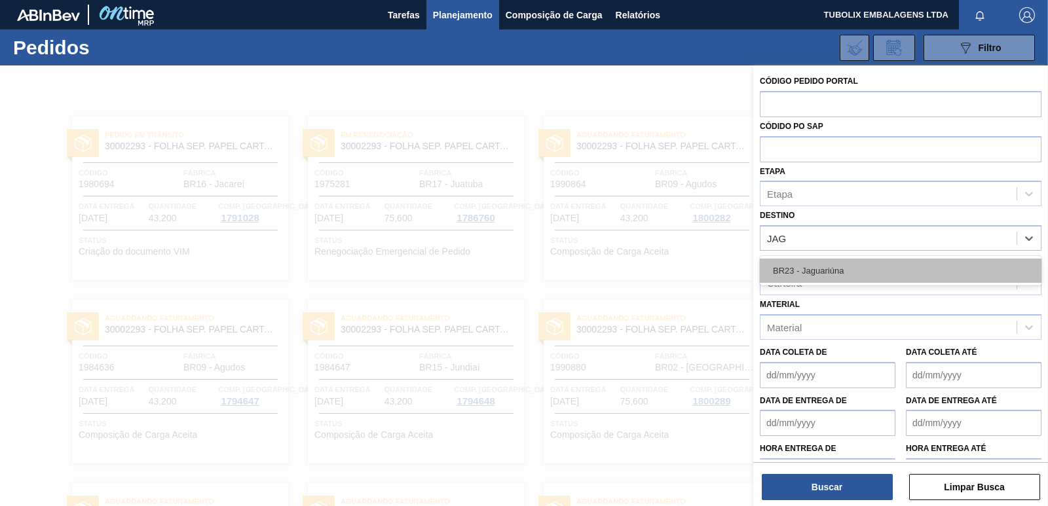
click at [848, 273] on div "BR23 - Jaguariúna" at bounding box center [901, 271] width 282 height 24
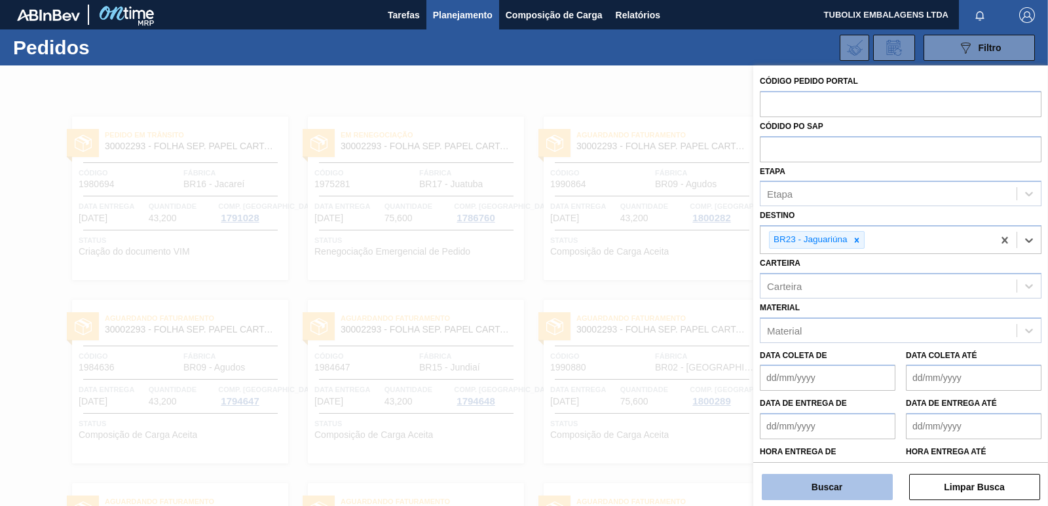
click at [849, 486] on button "Buscar" at bounding box center [827, 487] width 131 height 26
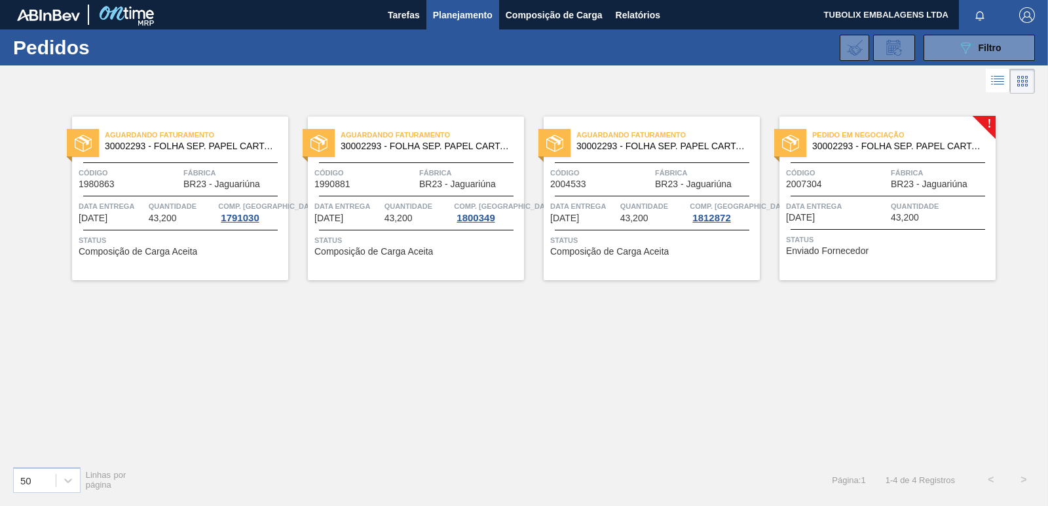
click at [926, 170] on span "Fábrica" at bounding box center [942, 172] width 102 height 13
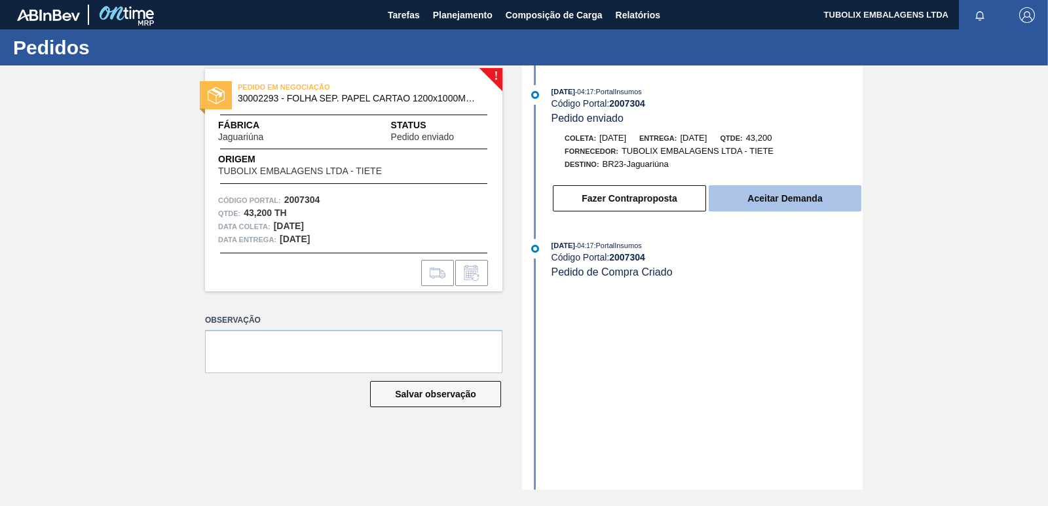
click at [804, 197] on button "Aceitar Demanda" at bounding box center [785, 198] width 153 height 26
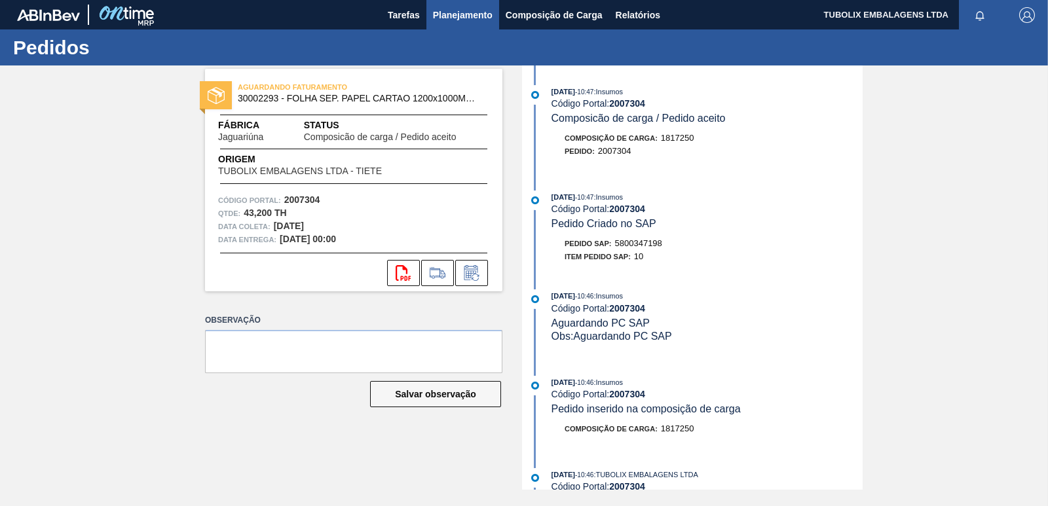
click at [468, 14] on span "Planejamento" at bounding box center [463, 15] width 60 height 16
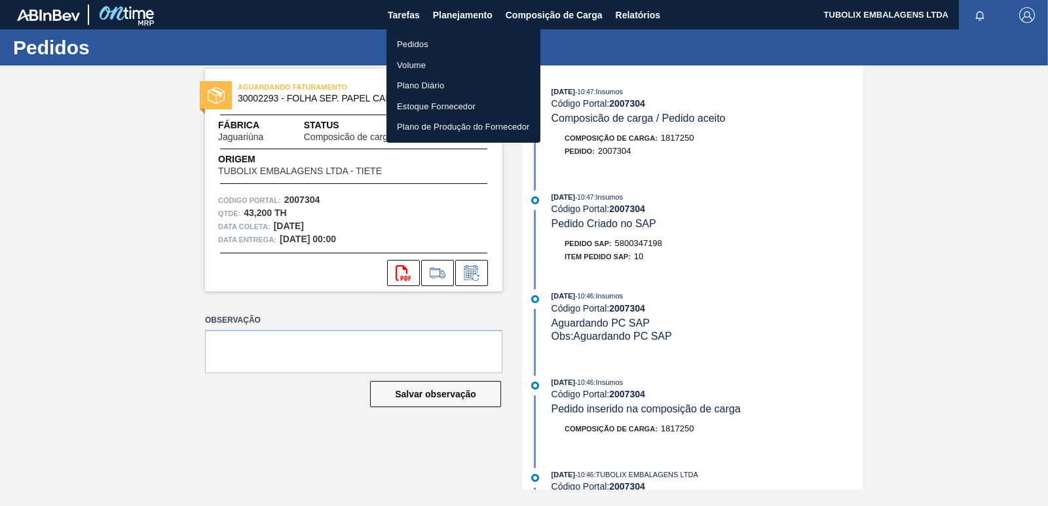
click at [428, 45] on li "Pedidos" at bounding box center [464, 44] width 154 height 21
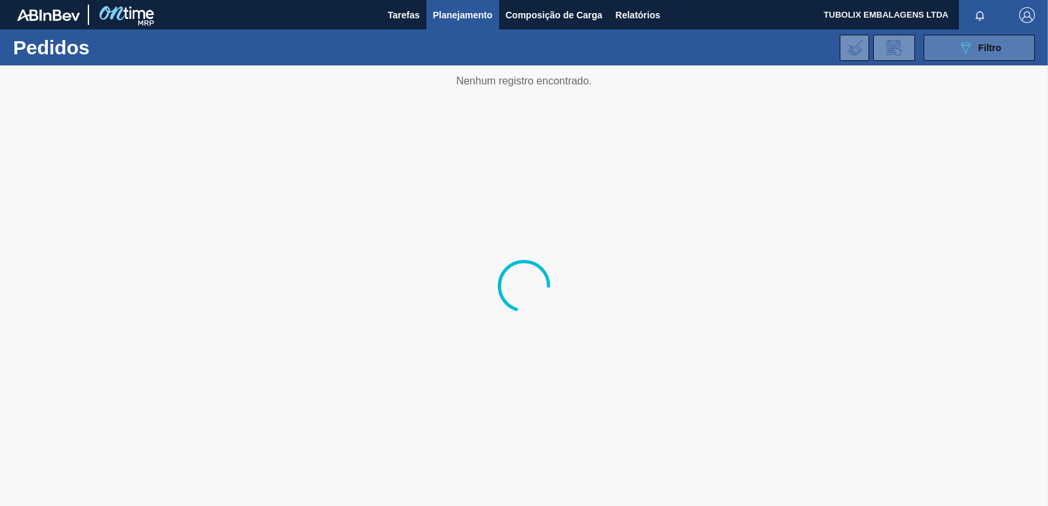
click at [953, 47] on button "089F7B8B-B2A5-4AFE-B5C0-19BA573D28AC Filtro" at bounding box center [979, 48] width 111 height 26
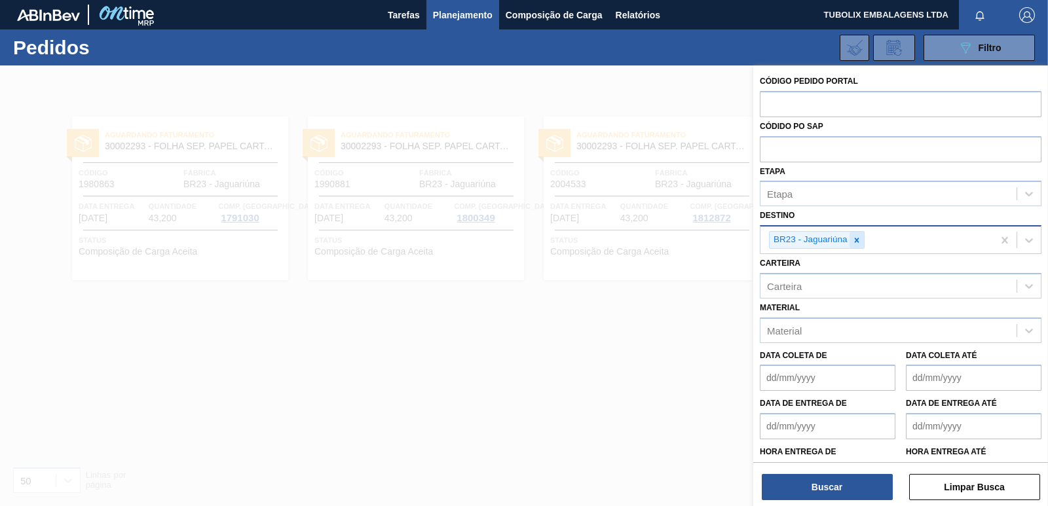
click at [856, 242] on icon at bounding box center [856, 240] width 5 height 5
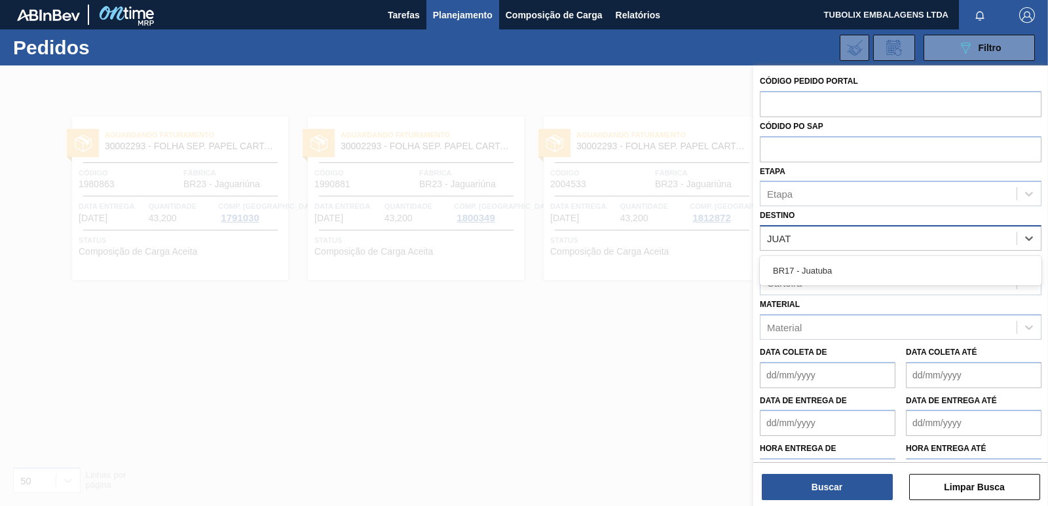
type input "JUATU"
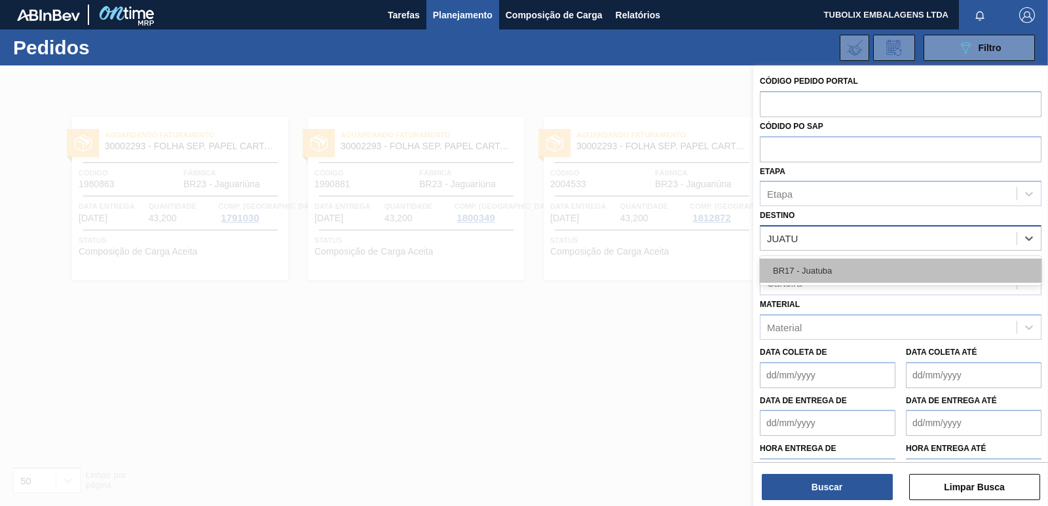
click at [817, 263] on div "BR17 - Juatuba" at bounding box center [901, 271] width 282 height 24
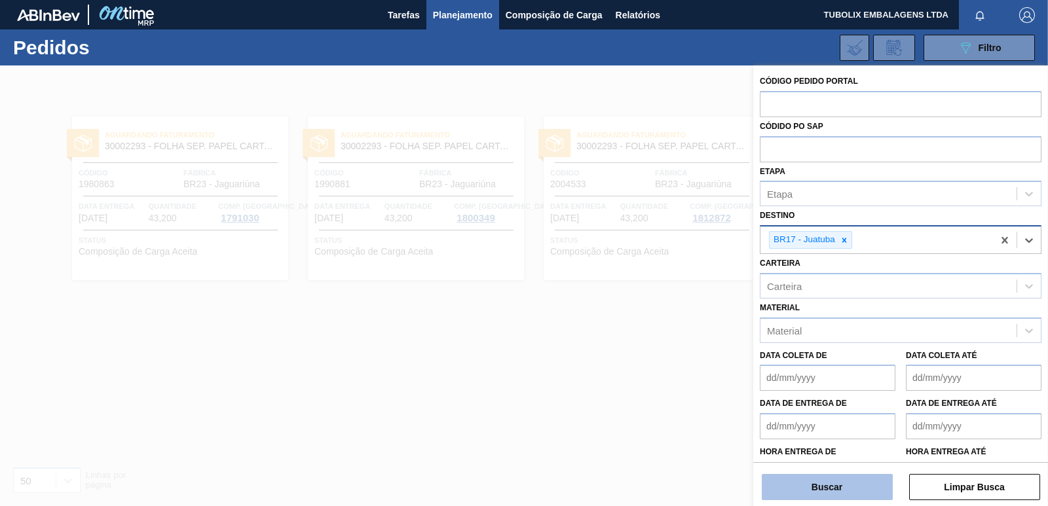
click at [834, 483] on button "Buscar" at bounding box center [827, 487] width 131 height 26
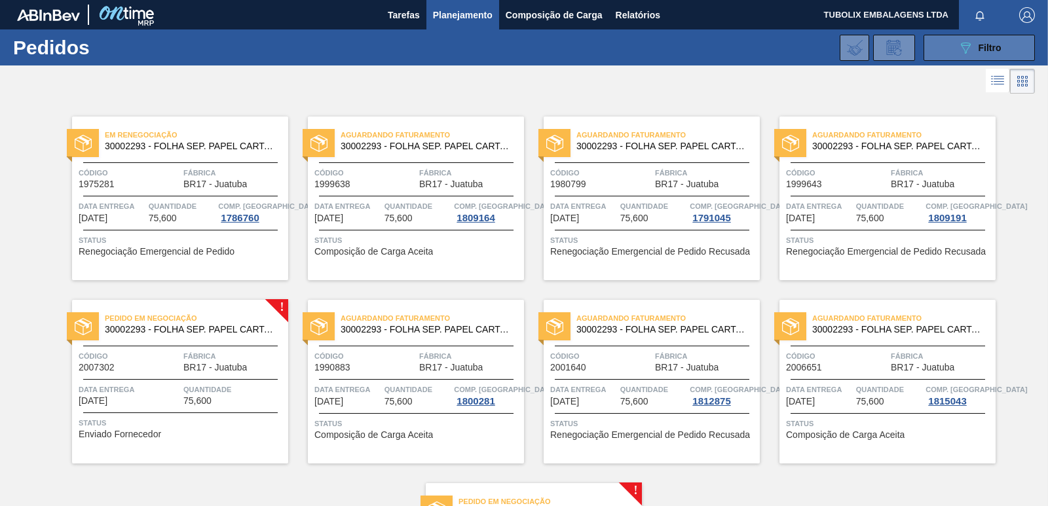
click at [942, 48] on button "089F7B8B-B2A5-4AFE-B5C0-19BA573D28AC Filtro" at bounding box center [979, 48] width 111 height 26
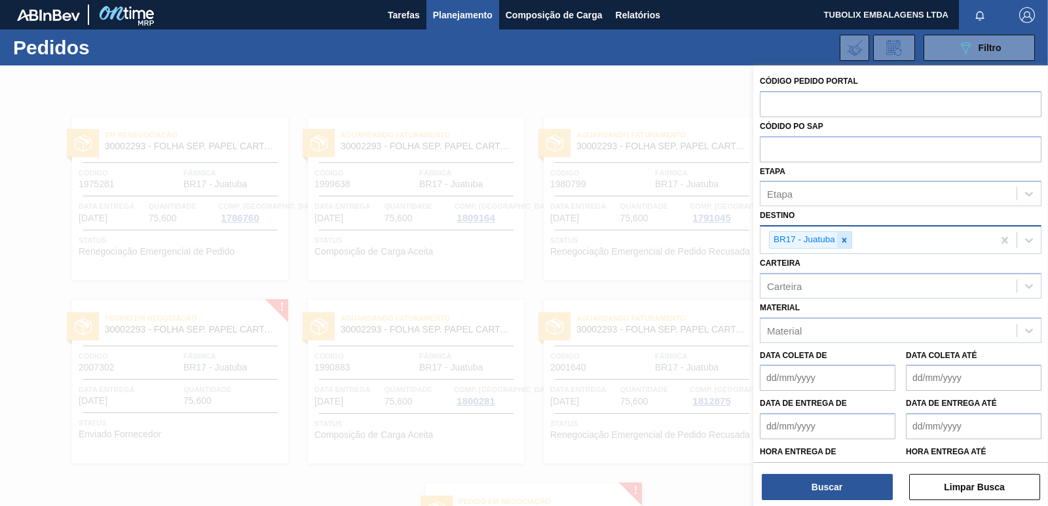
click at [846, 237] on icon at bounding box center [844, 240] width 9 height 9
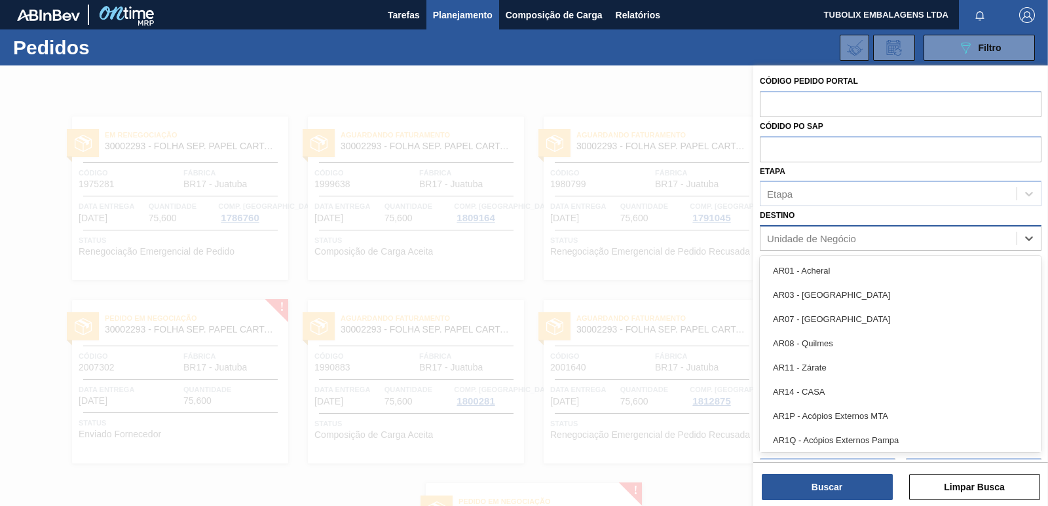
click at [856, 236] on div "Unidade de Negócio" at bounding box center [889, 238] width 256 height 19
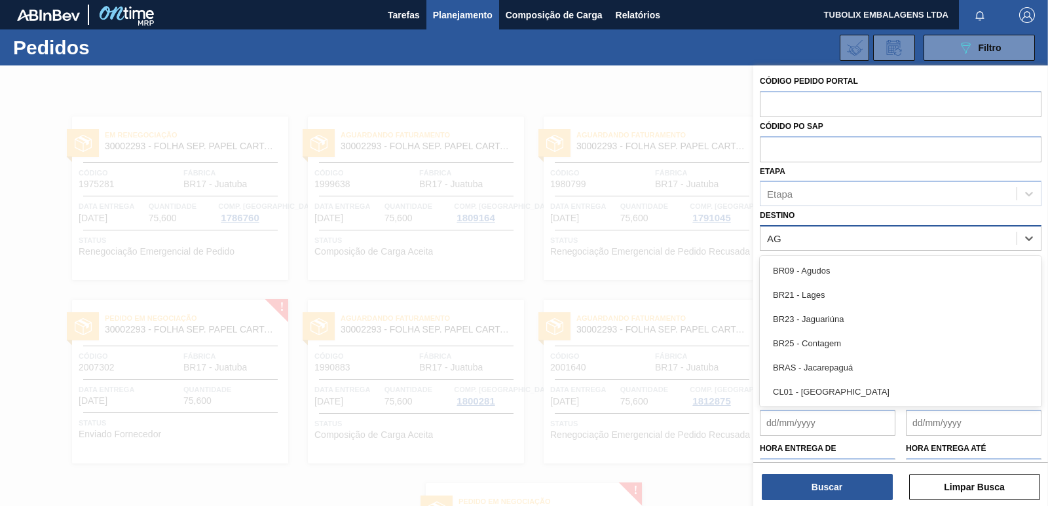
type input "AGU"
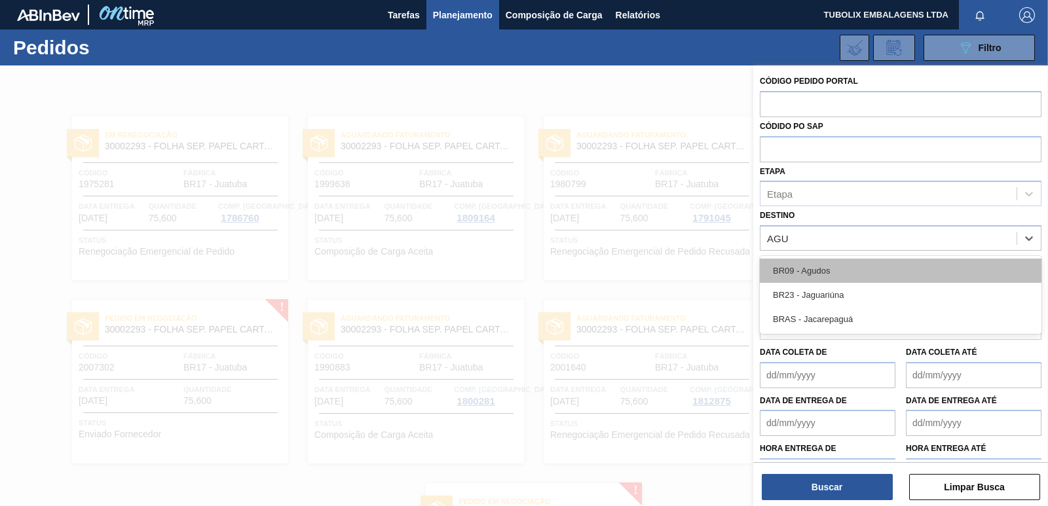
drag, startPoint x: 831, startPoint y: 270, endPoint x: 827, endPoint y: 280, distance: 10.6
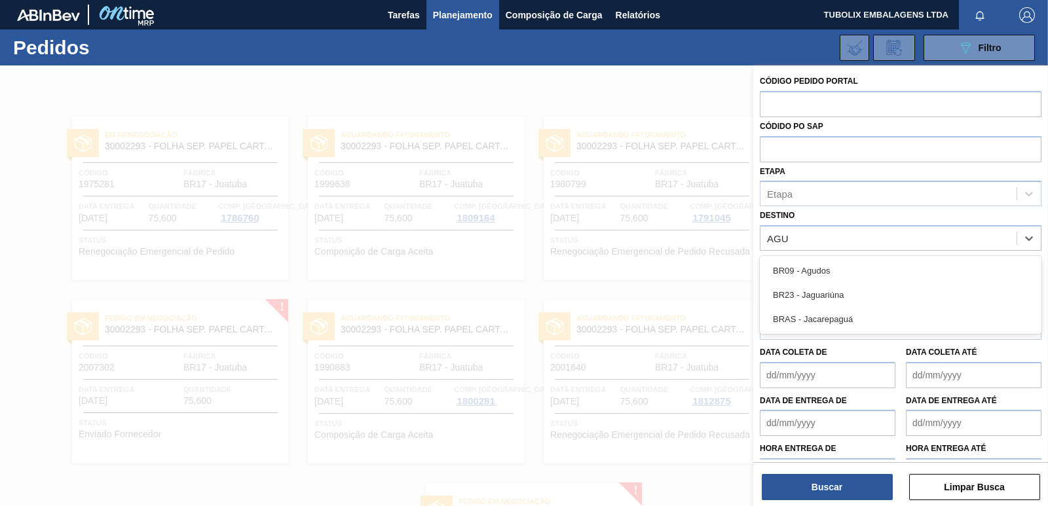
click at [831, 271] on div "BR09 - Agudos" at bounding box center [901, 271] width 282 height 24
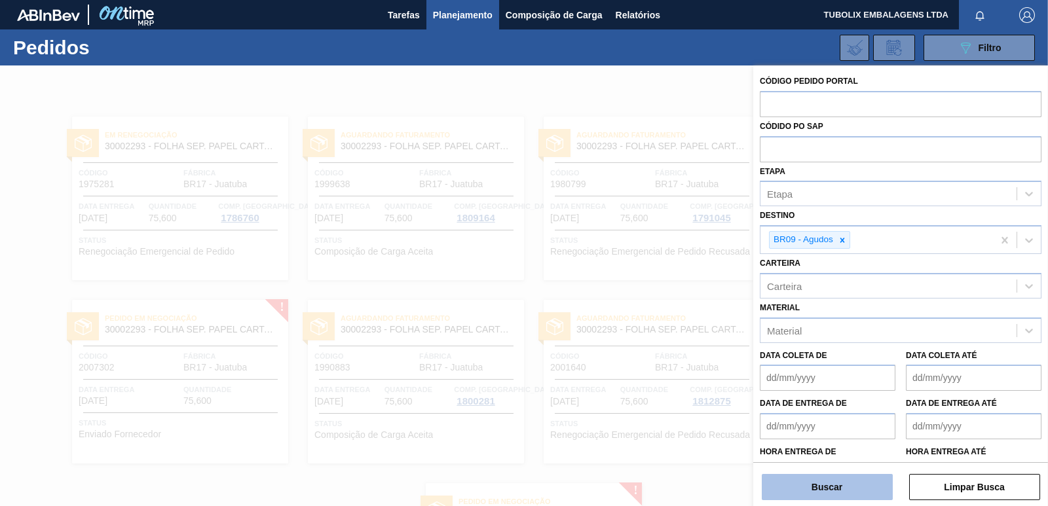
click at [848, 492] on button "Buscar" at bounding box center [827, 487] width 131 height 26
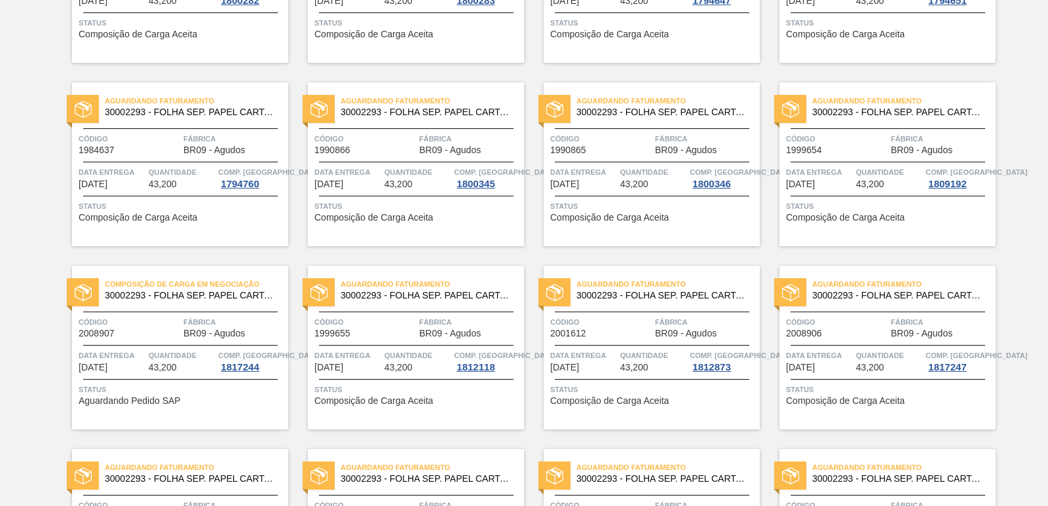
scroll to position [373, 0]
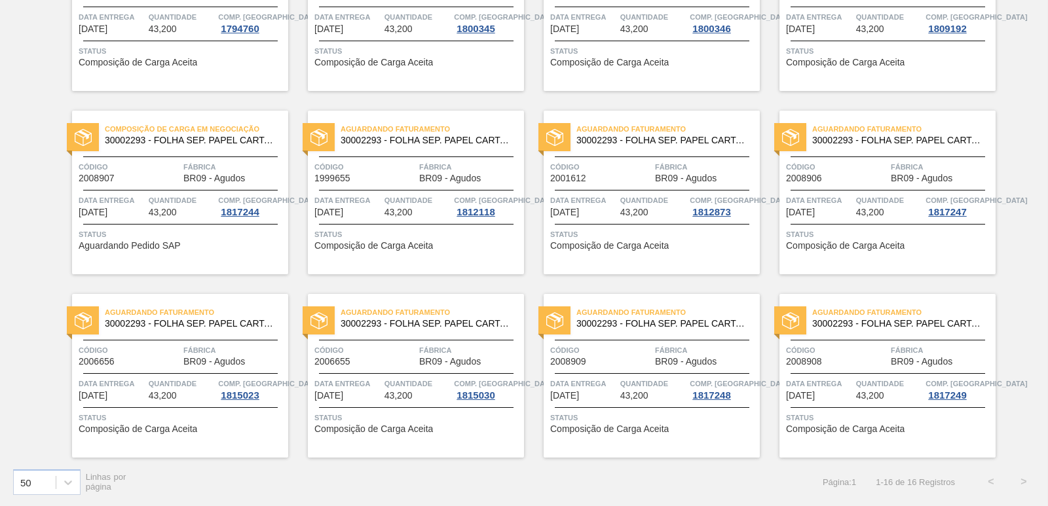
click at [195, 149] on div "Composição de Carga em Negociação 30002293 - FOLHA SEP. PAPEL CARTAO 1200x1000M…" at bounding box center [180, 135] width 216 height 29
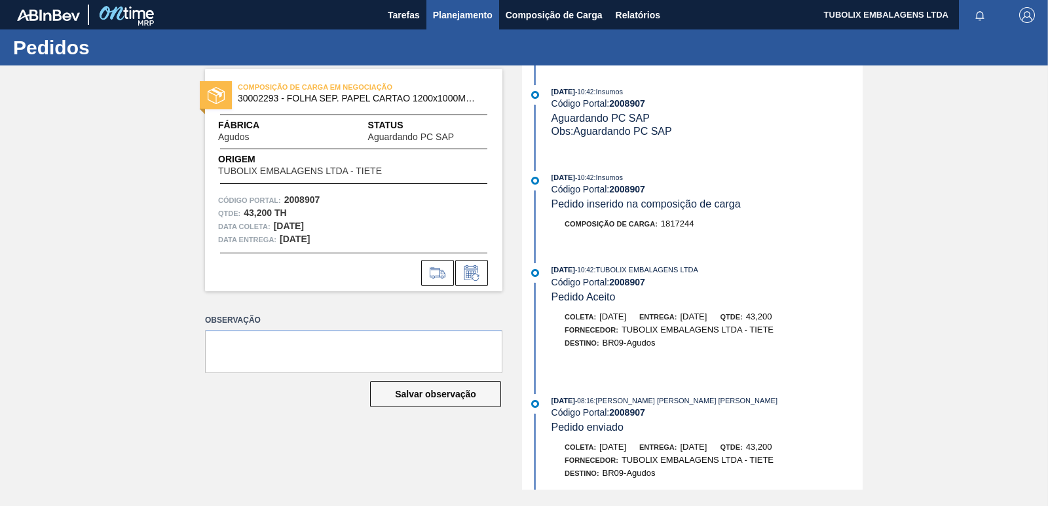
click at [463, 16] on span "Planejamento" at bounding box center [463, 15] width 60 height 16
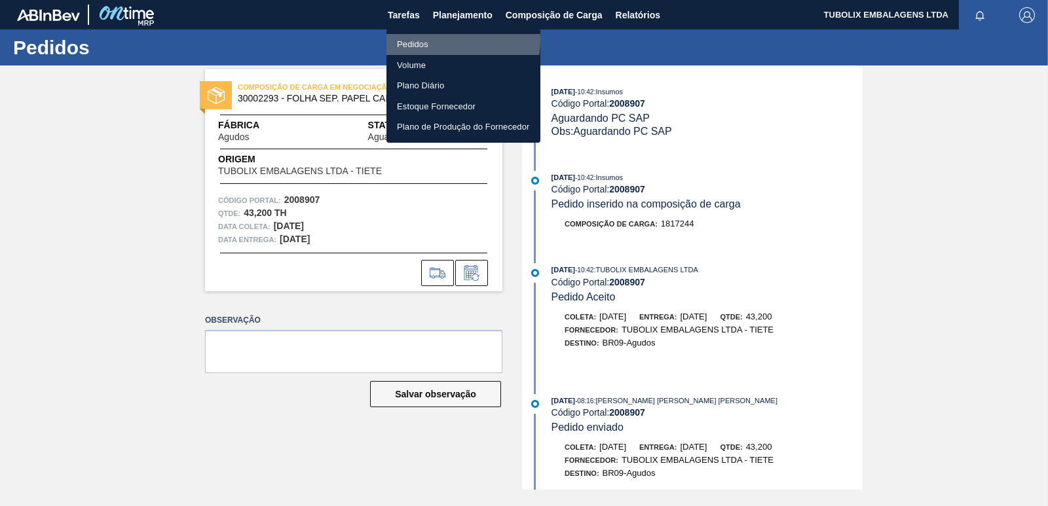
drag, startPoint x: 428, startPoint y: 40, endPoint x: 455, endPoint y: 47, distance: 27.6
click at [427, 40] on li "Pedidos" at bounding box center [464, 44] width 154 height 21
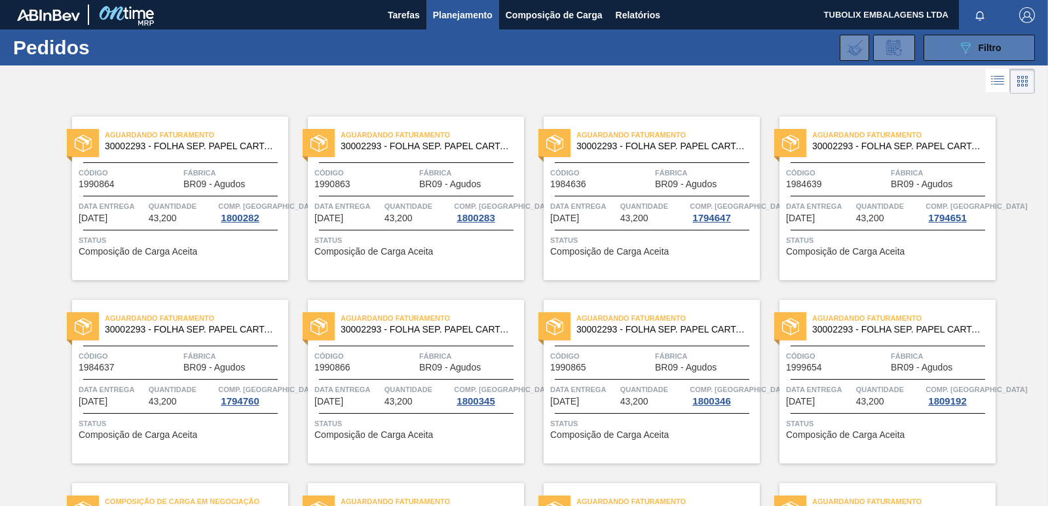
click at [958, 50] on icon "089F7B8B-B2A5-4AFE-B5C0-19BA573D28AC" at bounding box center [966, 48] width 16 height 16
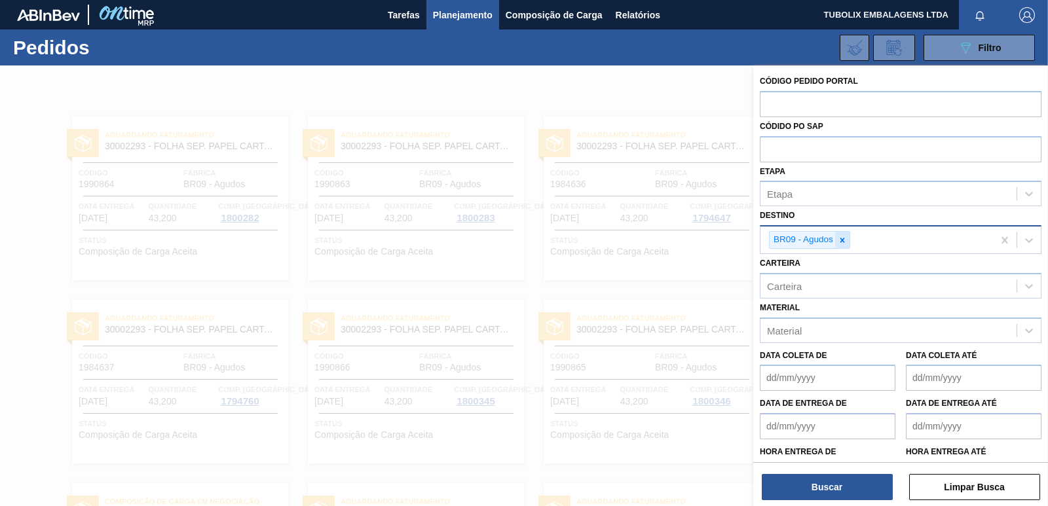
drag, startPoint x: 850, startPoint y: 243, endPoint x: 844, endPoint y: 238, distance: 7.0
click at [847, 241] on div "BR09 - Agudos" at bounding box center [809, 240] width 81 height 18
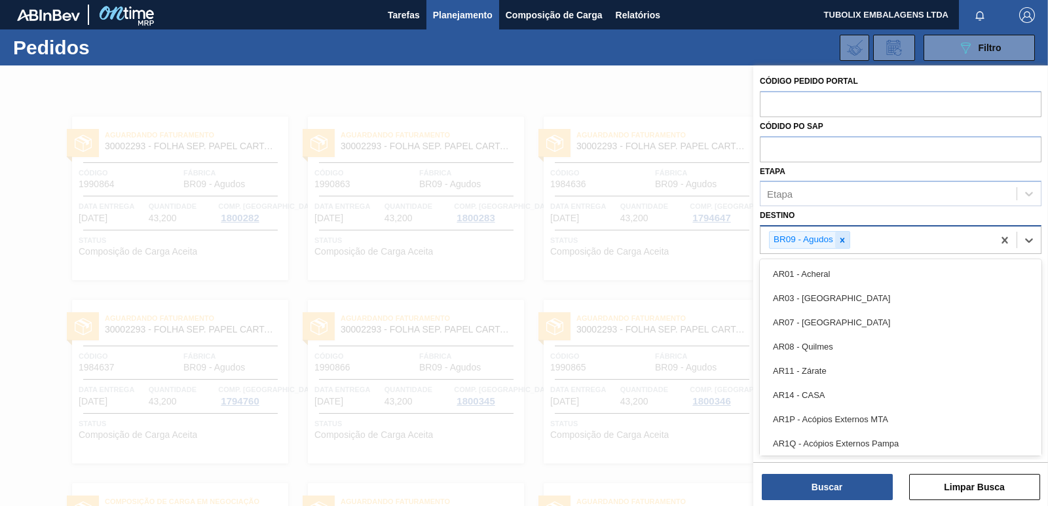
click at [844, 248] on div at bounding box center [842, 240] width 14 height 16
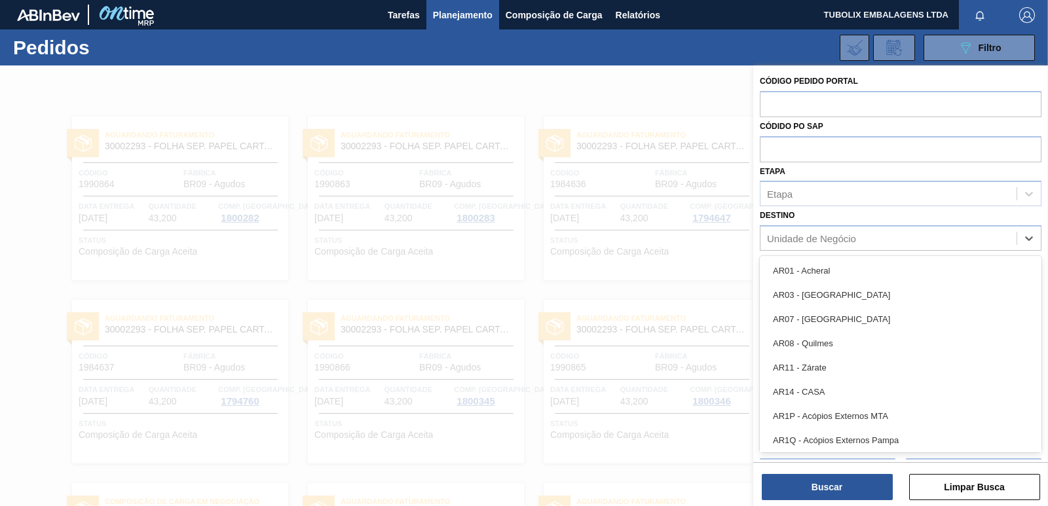
drag, startPoint x: 842, startPoint y: 242, endPoint x: 842, endPoint y: 261, distance: 19.0
click at [842, 241] on div "Unidade de Negócio" at bounding box center [811, 238] width 89 height 11
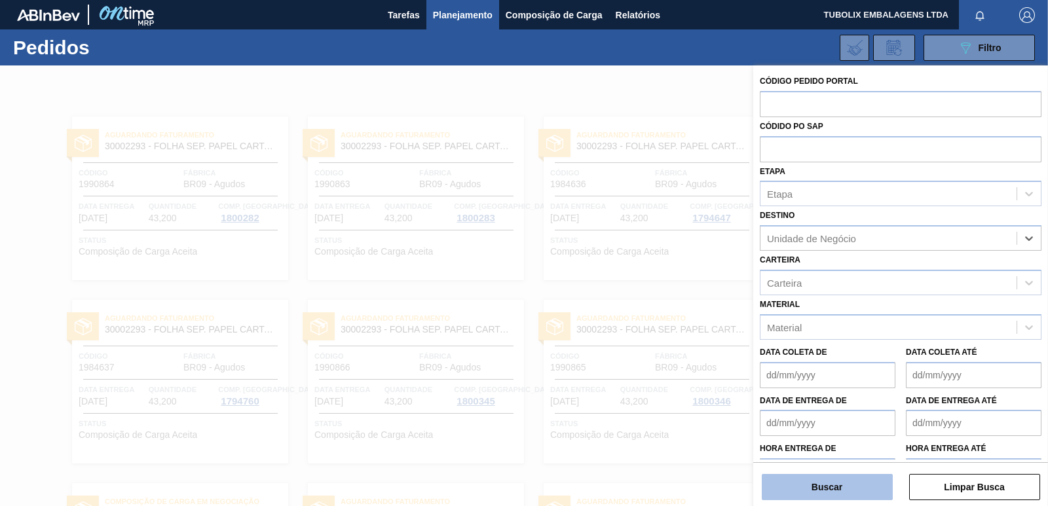
click at [828, 485] on button "Buscar" at bounding box center [827, 487] width 131 height 26
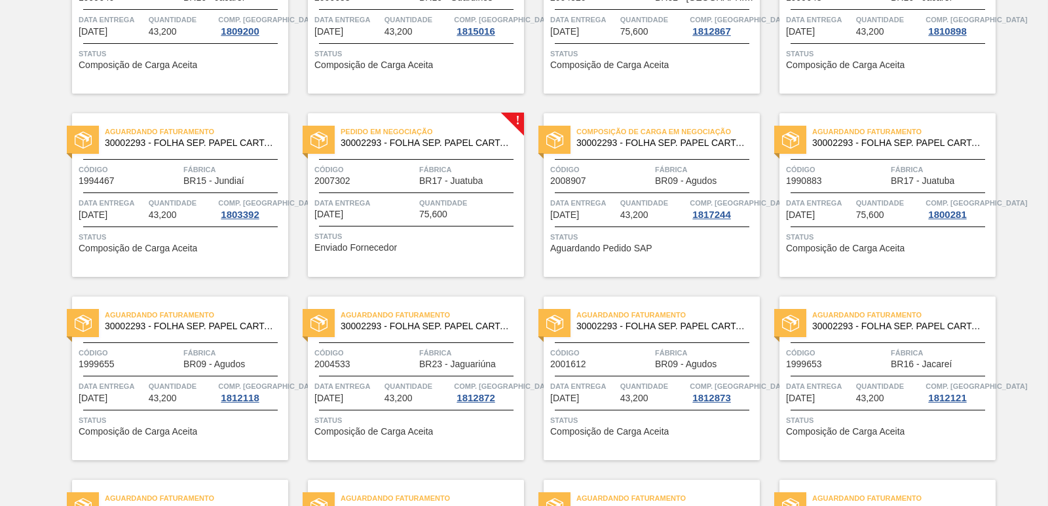
scroll to position [1507, 0]
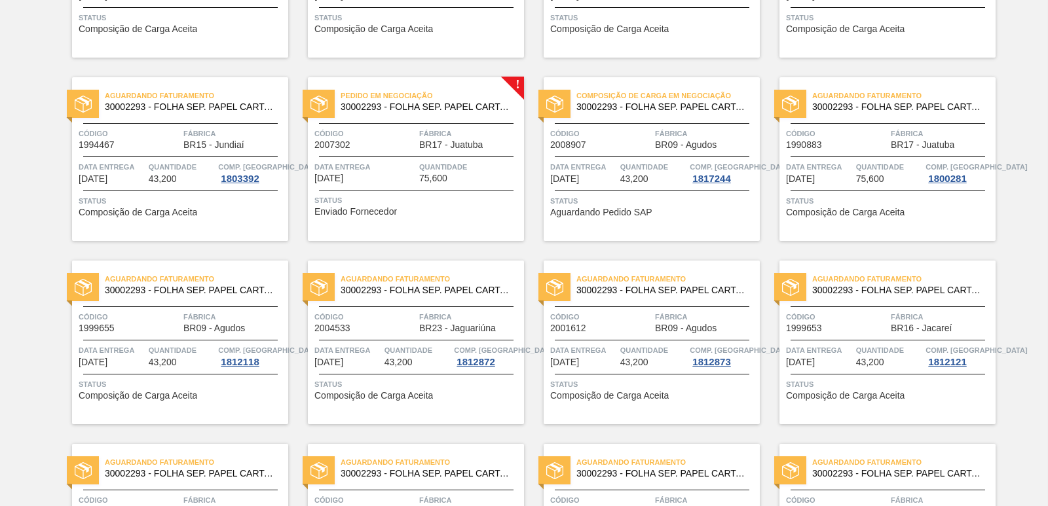
click at [664, 136] on span "Fábrica" at bounding box center [706, 133] width 102 height 13
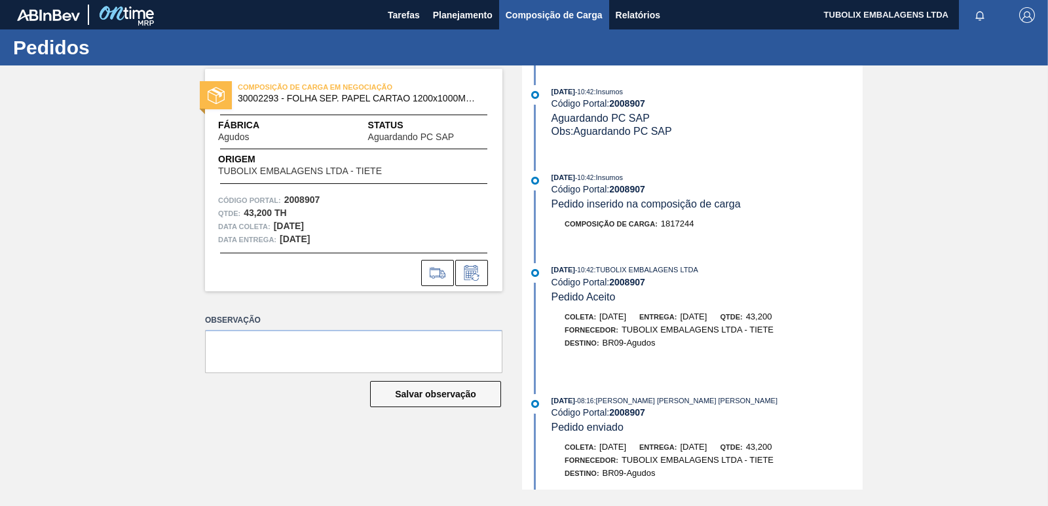
click at [552, 14] on span "Composição de Carga" at bounding box center [554, 15] width 97 height 16
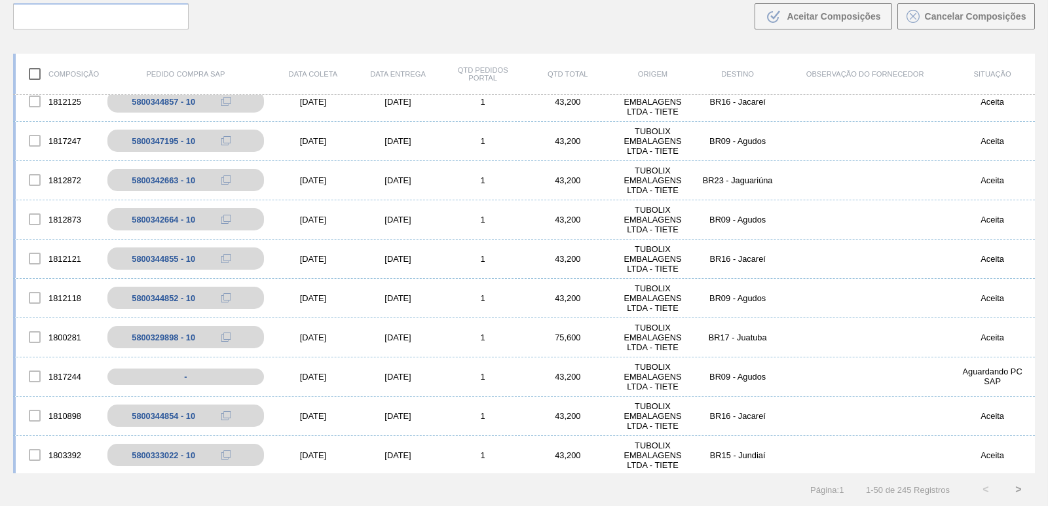
scroll to position [524, 0]
drag, startPoint x: 31, startPoint y: 377, endPoint x: 126, endPoint y: 418, distance: 103.3
click at [31, 377] on div at bounding box center [35, 376] width 28 height 28
click at [30, 376] on div at bounding box center [35, 376] width 28 height 28
click at [33, 376] on div at bounding box center [35, 376] width 28 height 28
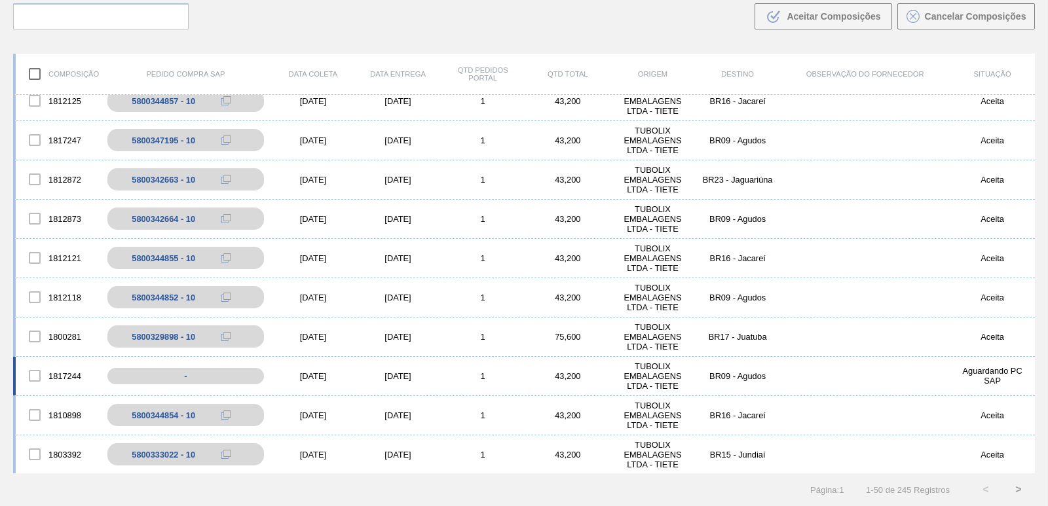
click at [838, 367] on div "1817244 - 16/09/2025 17/09/2025 1 43,200 TUBOLIX EMBALAGENS LTDA - TIETE BR09 -…" at bounding box center [524, 376] width 1022 height 39
click at [34, 378] on div at bounding box center [35, 376] width 28 height 28
click at [72, 375] on div "1817244" at bounding box center [58, 376] width 85 height 28
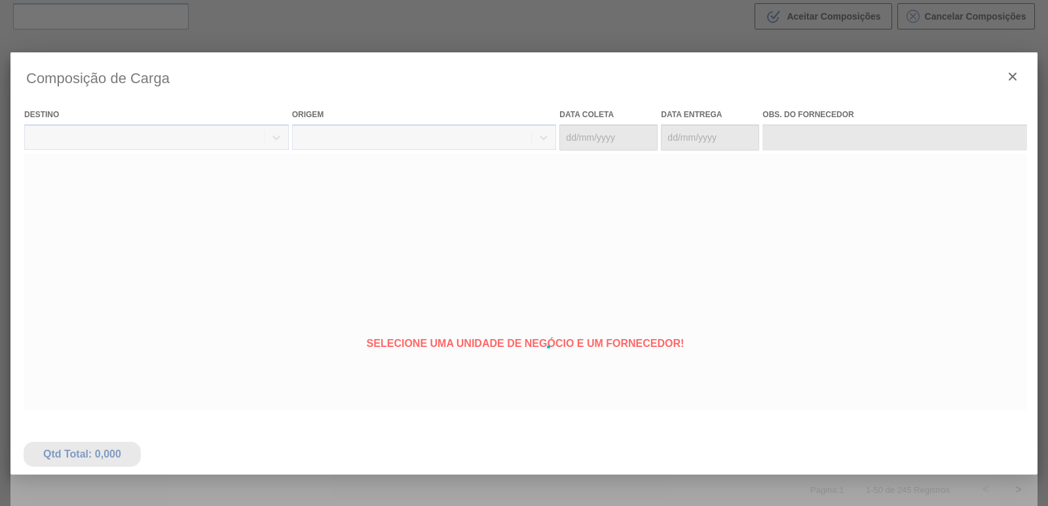
type coleta "16/09/2025"
type entrega "[DATE]"
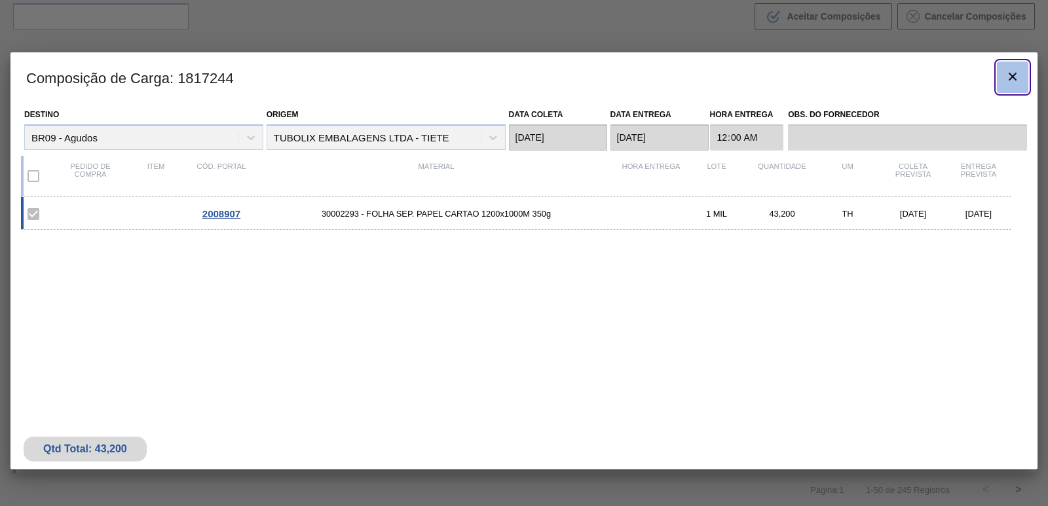
click at [1015, 75] on icon "botão de ícone" at bounding box center [1013, 77] width 16 height 16
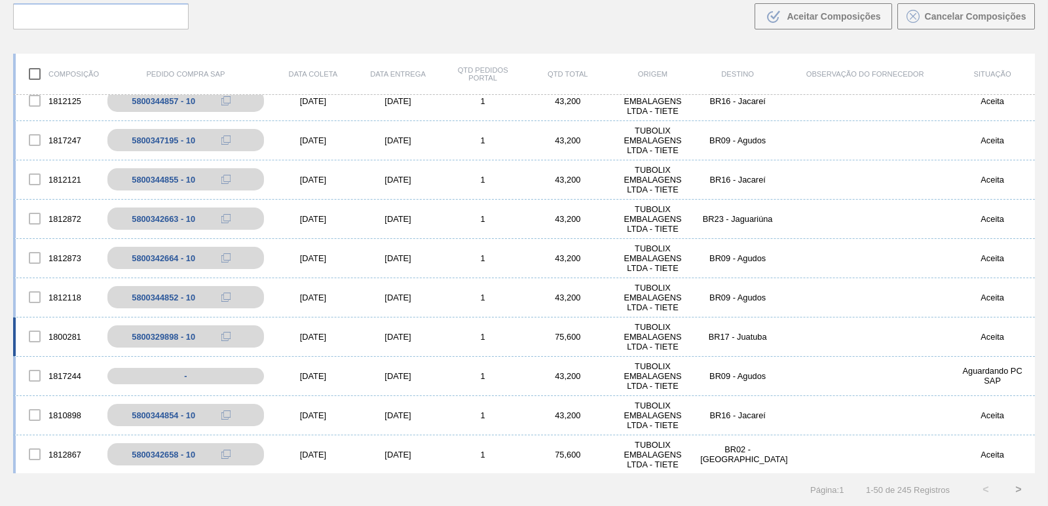
click at [38, 341] on div at bounding box center [35, 337] width 28 height 28
click at [37, 337] on div at bounding box center [35, 337] width 28 height 28
click at [37, 373] on div at bounding box center [35, 376] width 28 height 28
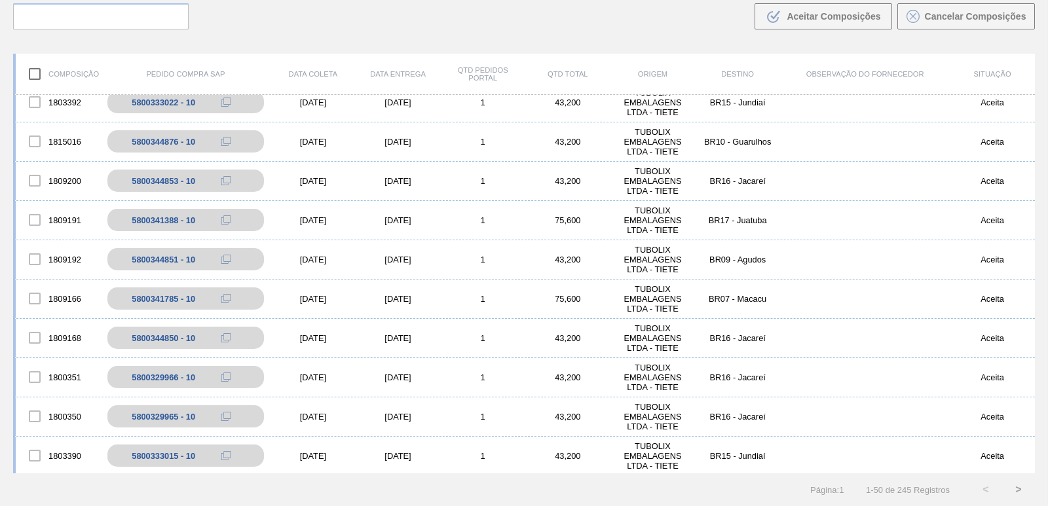
scroll to position [917, 0]
click at [38, 76] on input "checkbox" at bounding box center [35, 74] width 28 height 28
click at [38, 74] on input "checkbox" at bounding box center [35, 74] width 28 height 28
checkbox input "false"
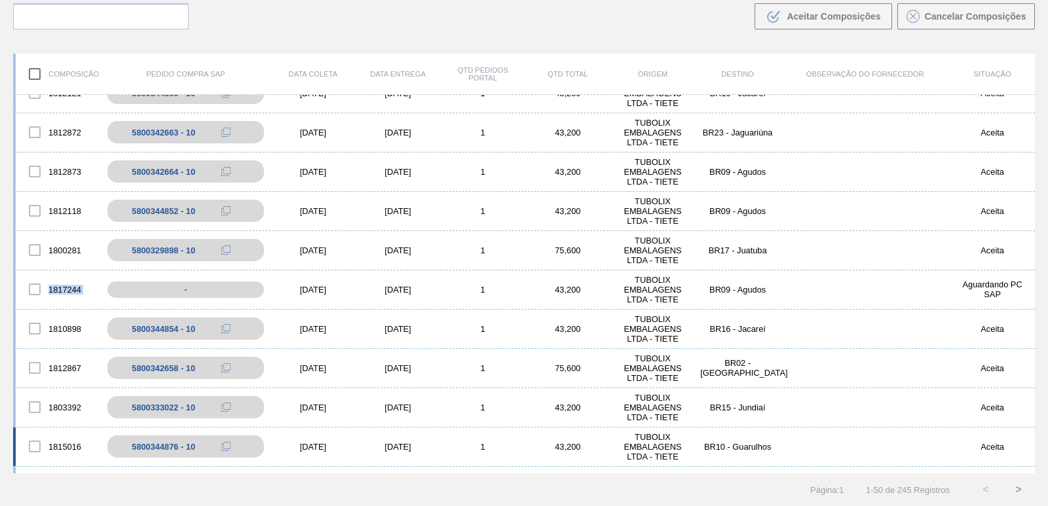
scroll to position [604, 0]
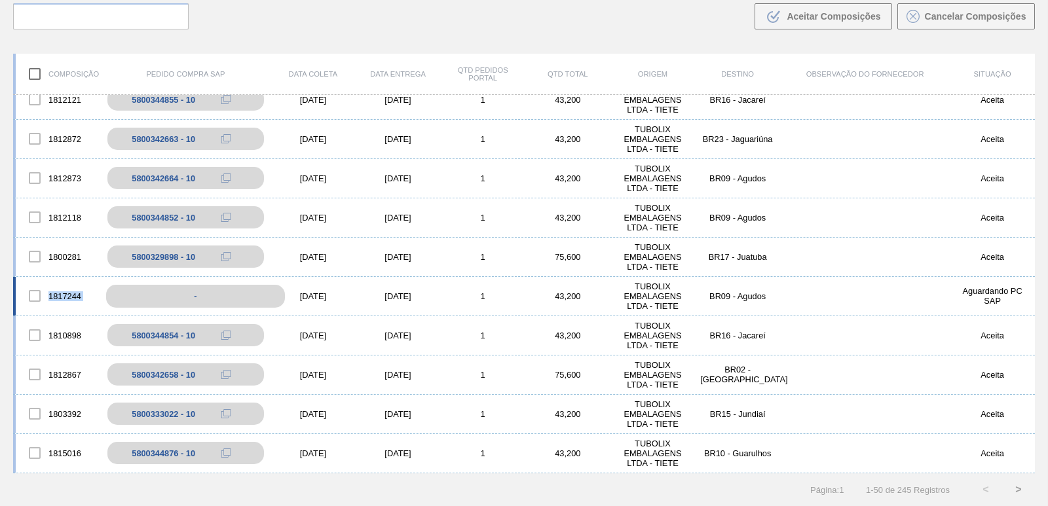
click at [179, 295] on div "-" at bounding box center [195, 296] width 179 height 23
click at [190, 297] on div "-" at bounding box center [195, 296] width 179 height 23
click at [71, 293] on div "1817244" at bounding box center [58, 296] width 85 height 28
click at [29, 294] on div at bounding box center [35, 296] width 28 height 28
drag, startPoint x: 32, startPoint y: 294, endPoint x: 43, endPoint y: 294, distance: 10.5
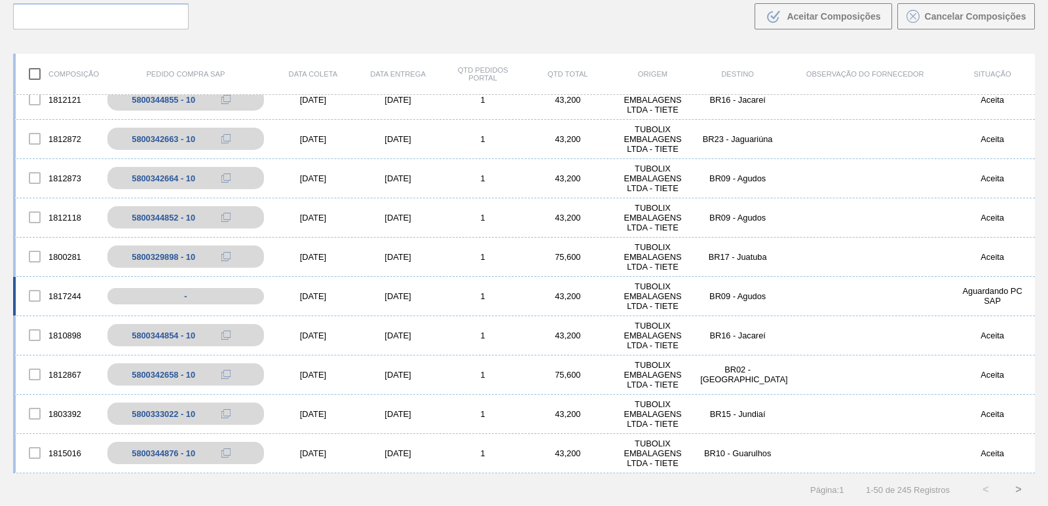
click at [34, 294] on div at bounding box center [35, 296] width 28 height 28
click at [43, 294] on div at bounding box center [35, 296] width 28 height 28
click at [36, 295] on div at bounding box center [35, 296] width 28 height 28
drag, startPoint x: 36, startPoint y: 295, endPoint x: 453, endPoint y: 85, distance: 466.4
click at [451, 84] on div "Composição Pedido Compra SAP Data coleta Data entrega Qtd Pedidos Portal Qtd To…" at bounding box center [524, 74] width 1022 height 41
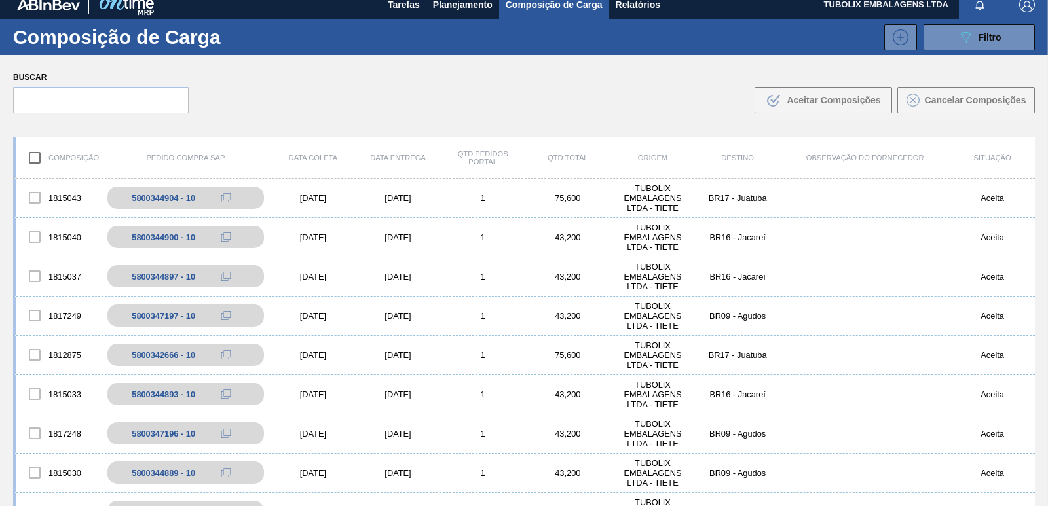
scroll to position [0, 0]
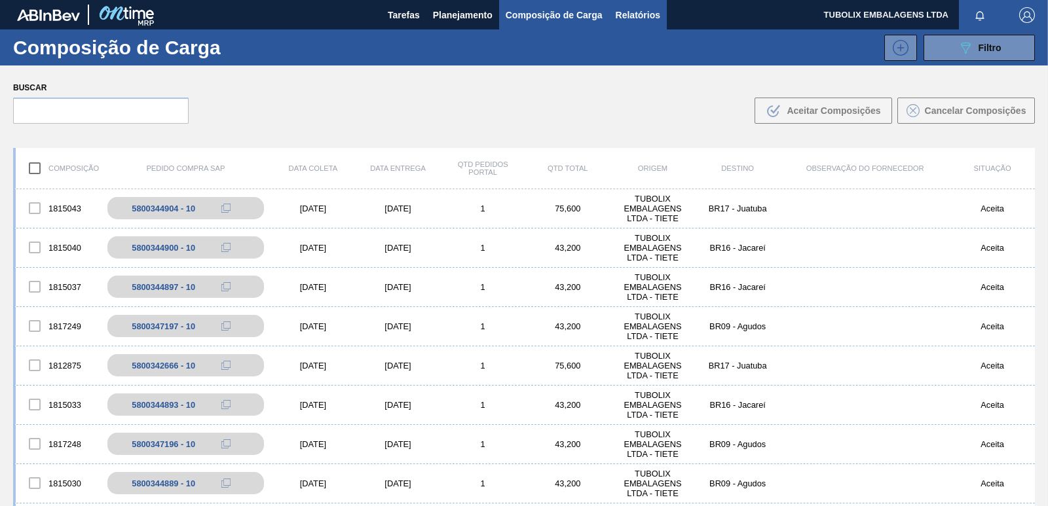
click at [643, 9] on span "Relatórios" at bounding box center [638, 15] width 45 height 16
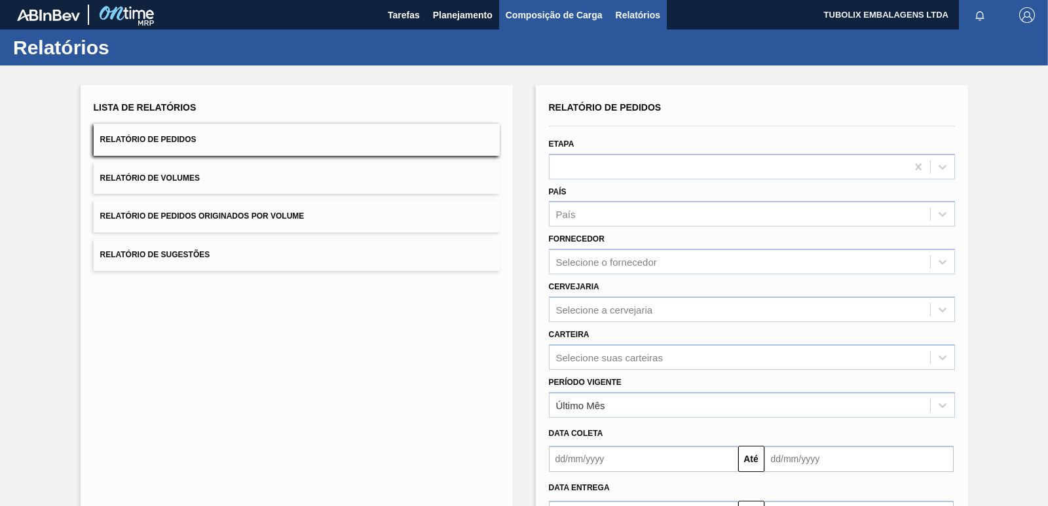
click at [576, 19] on span "Composição de Carga" at bounding box center [554, 15] width 97 height 16
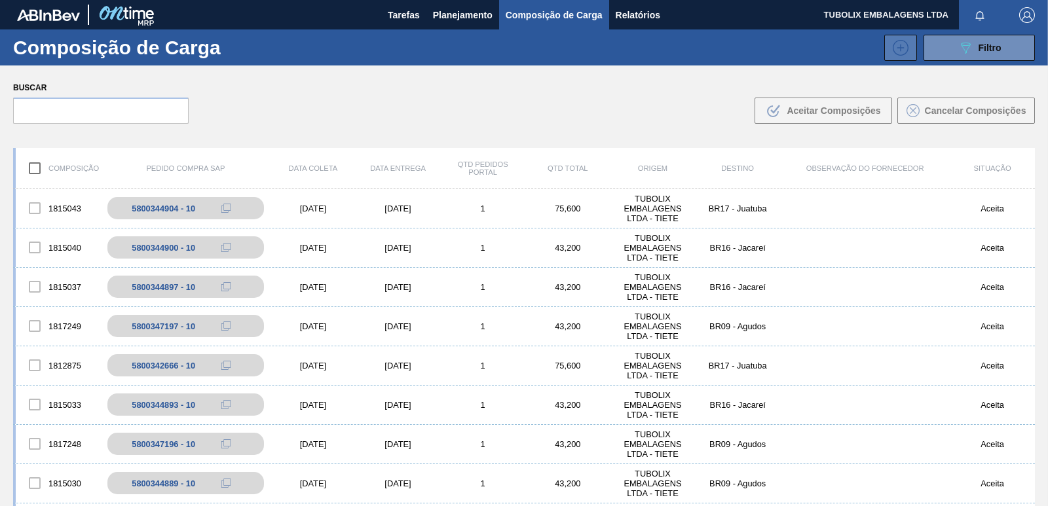
click at [898, 40] on icon at bounding box center [901, 48] width 16 height 16
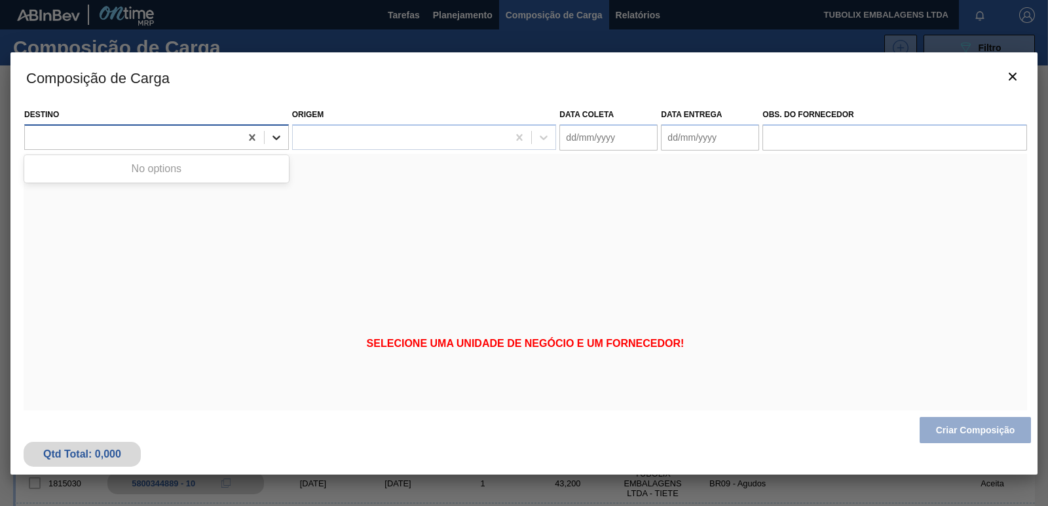
click at [279, 138] on icon at bounding box center [276, 137] width 13 height 13
click at [1011, 72] on icon "botão de ícone" at bounding box center [1013, 77] width 16 height 16
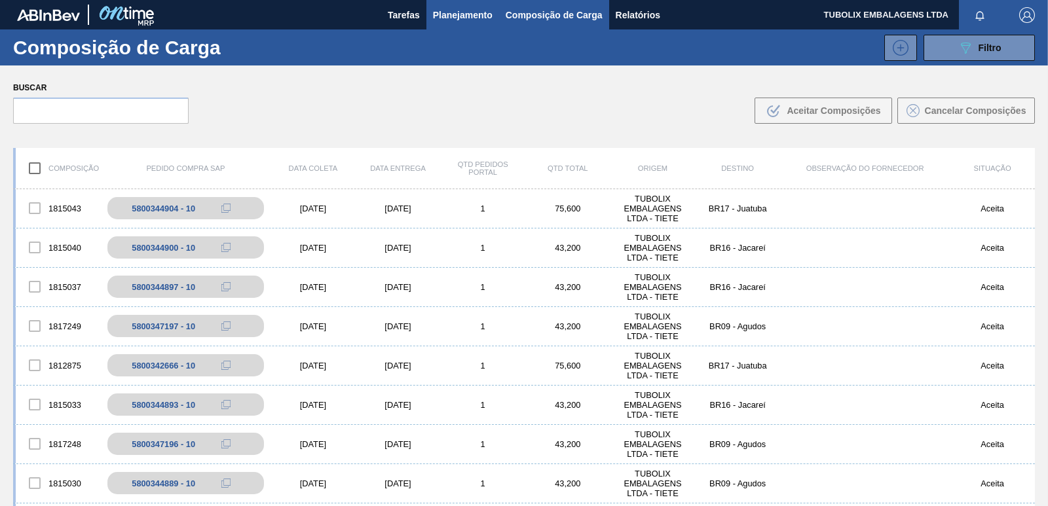
click at [477, 13] on span "Planejamento" at bounding box center [463, 15] width 60 height 16
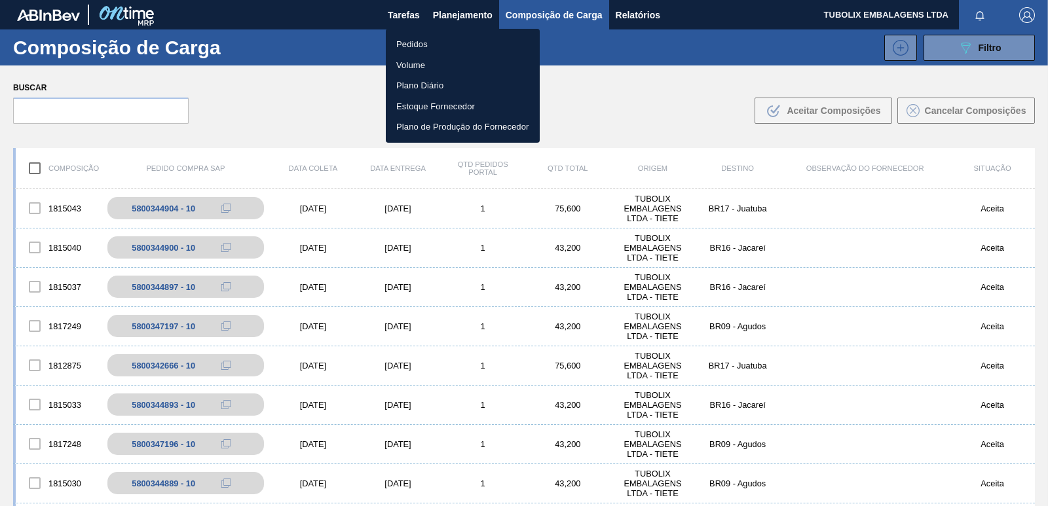
click at [415, 43] on li "Pedidos" at bounding box center [463, 44] width 154 height 21
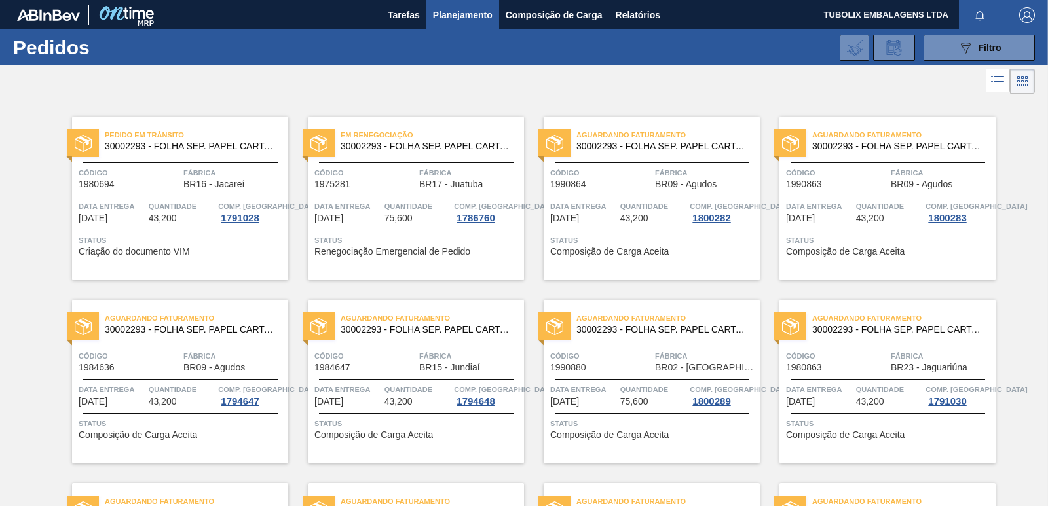
click at [1025, 10] on img "button" at bounding box center [1027, 15] width 16 height 16
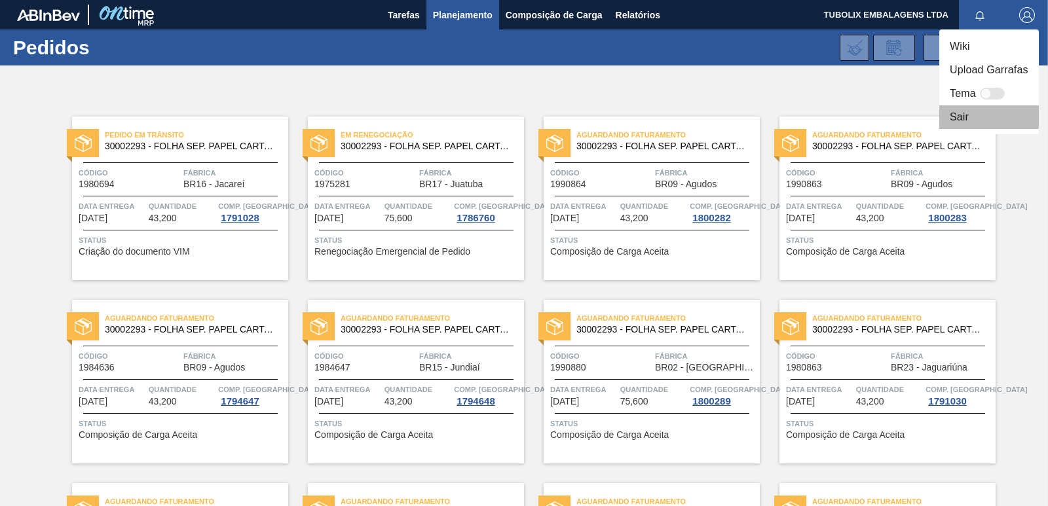
click at [966, 117] on li "Sair" at bounding box center [989, 117] width 100 height 24
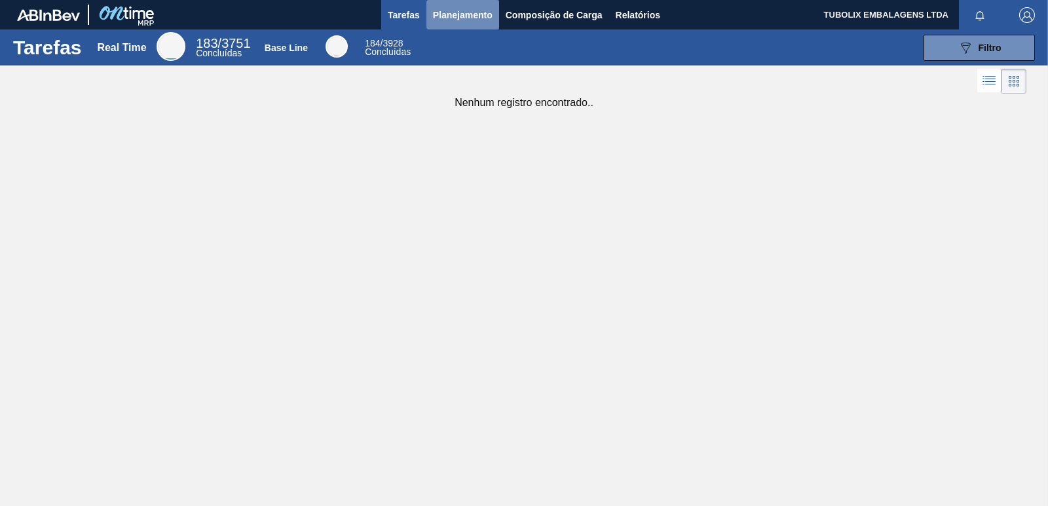
click at [464, 13] on span "Planejamento" at bounding box center [463, 15] width 60 height 16
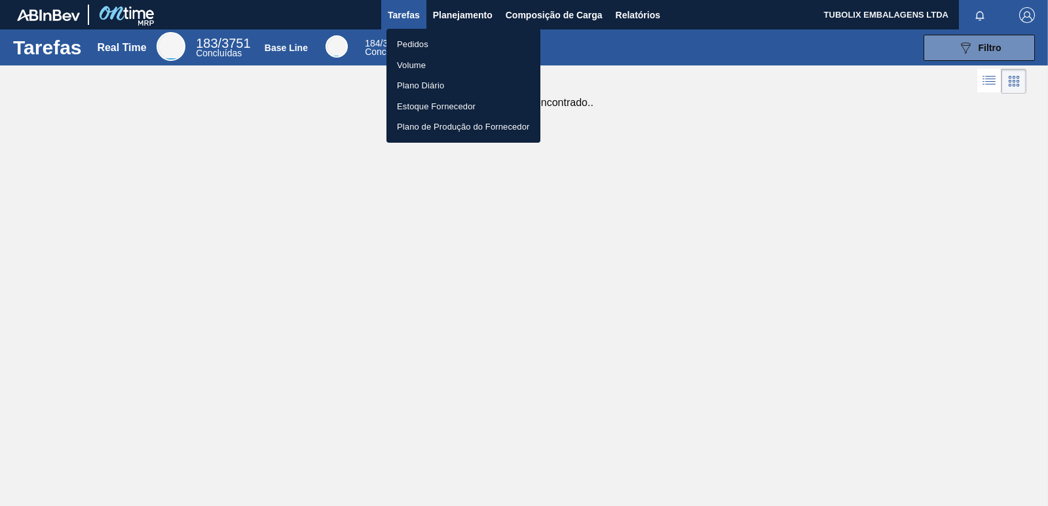
click at [417, 37] on li "Pedidos" at bounding box center [464, 44] width 154 height 21
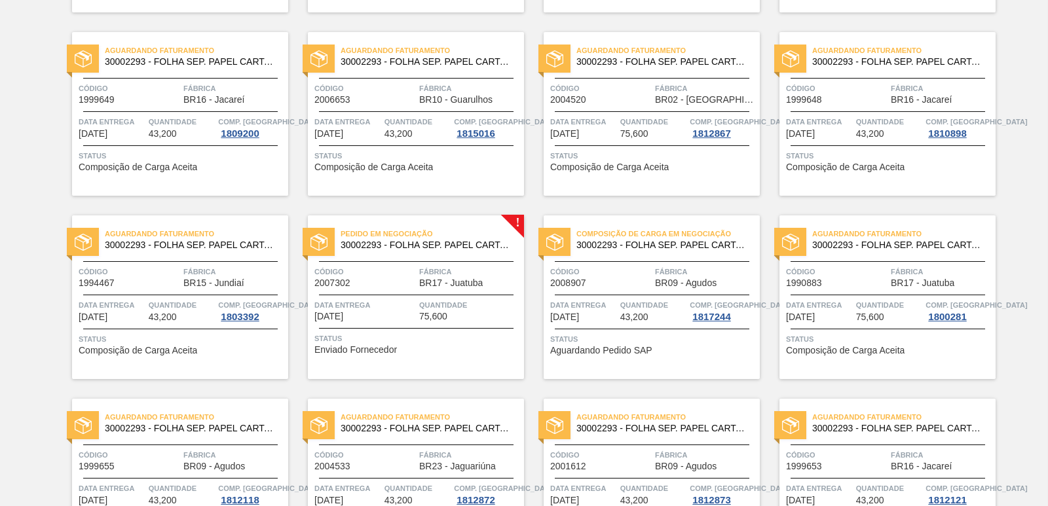
scroll to position [1441, 0]
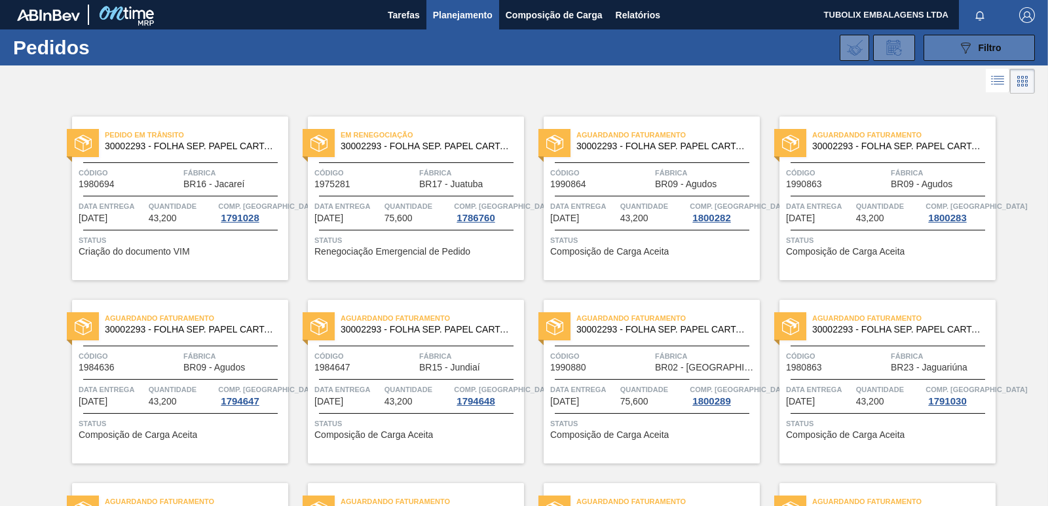
click at [959, 57] on button "089F7B8B-B2A5-4AFE-B5C0-19BA573D28AC Filtro" at bounding box center [979, 48] width 111 height 26
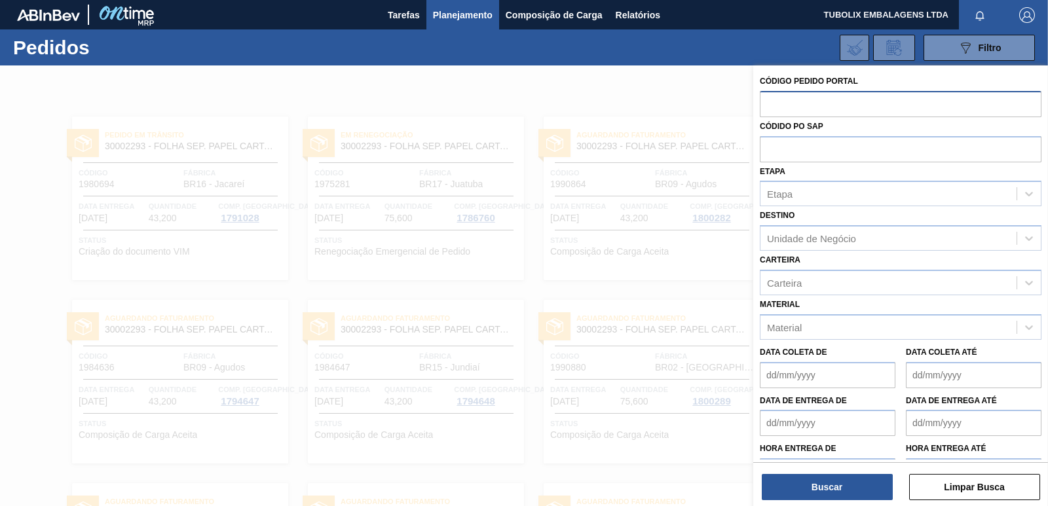
click at [814, 105] on input "text" at bounding box center [901, 103] width 282 height 25
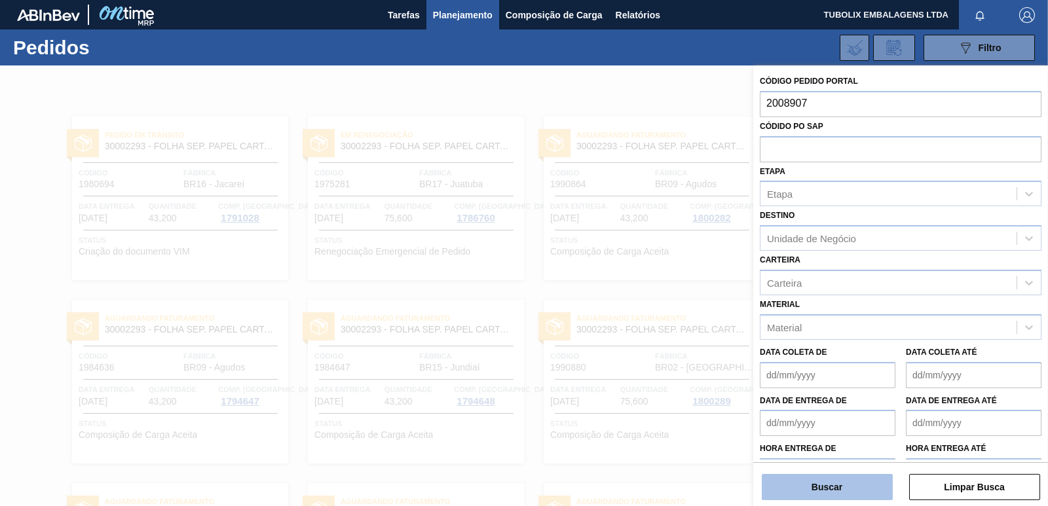
type input "2008907"
click at [855, 487] on button "Buscar" at bounding box center [827, 487] width 131 height 26
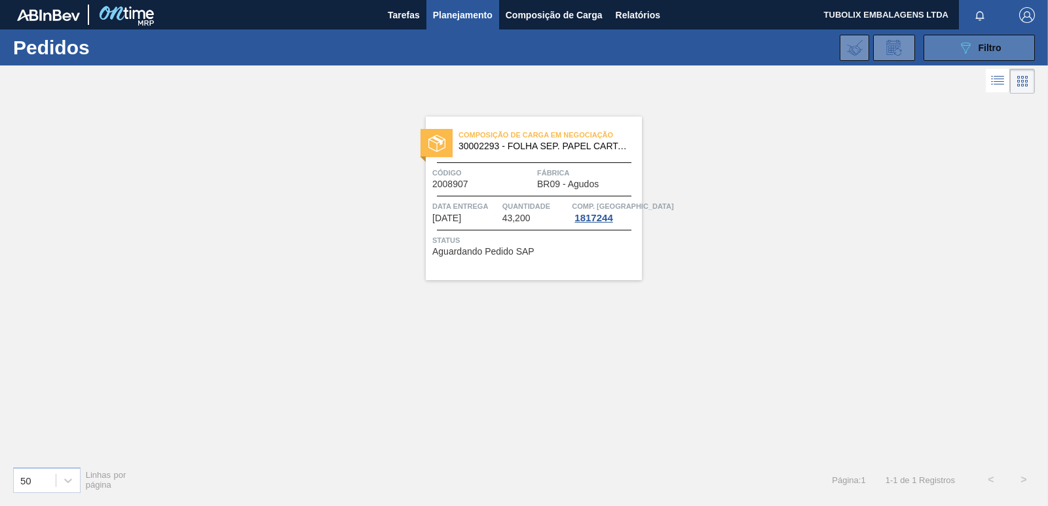
click at [933, 35] on button "089F7B8B-B2A5-4AFE-B5C0-19BA573D28AC Filtro" at bounding box center [979, 48] width 111 height 26
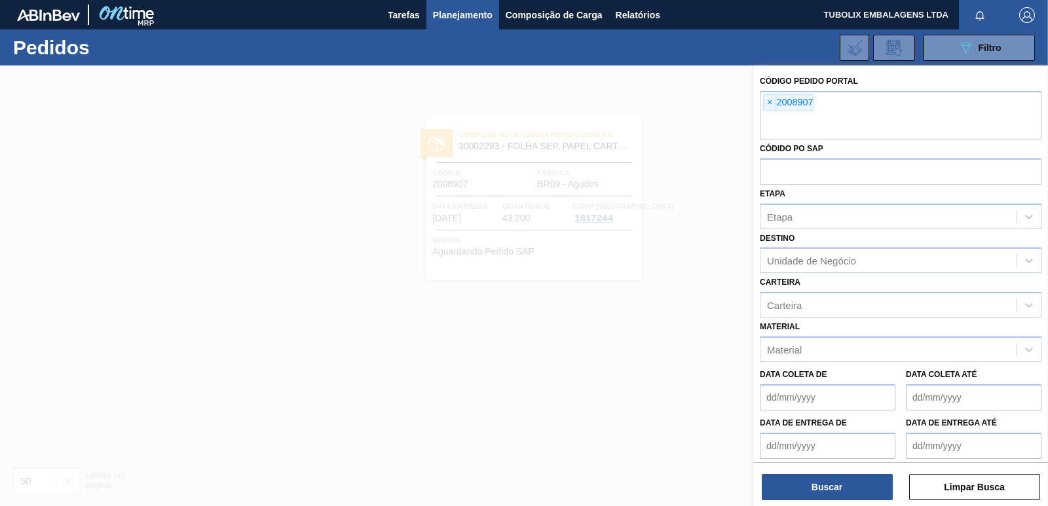
drag, startPoint x: 770, startPoint y: 100, endPoint x: 843, endPoint y: 254, distance: 169.7
click at [770, 100] on span "×" at bounding box center [770, 103] width 12 height 16
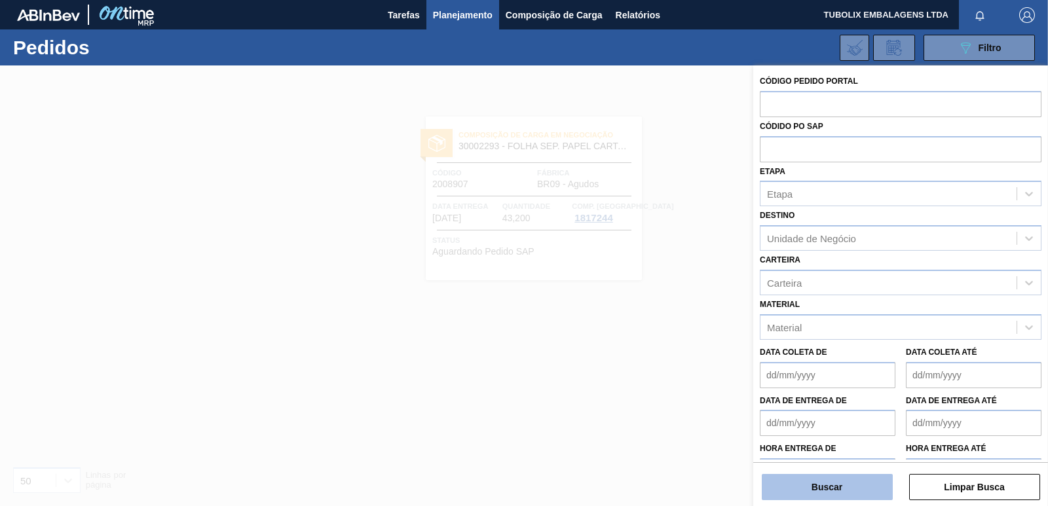
click at [820, 489] on button "Buscar" at bounding box center [827, 487] width 131 height 26
